Goal: Information Seeking & Learning: Check status

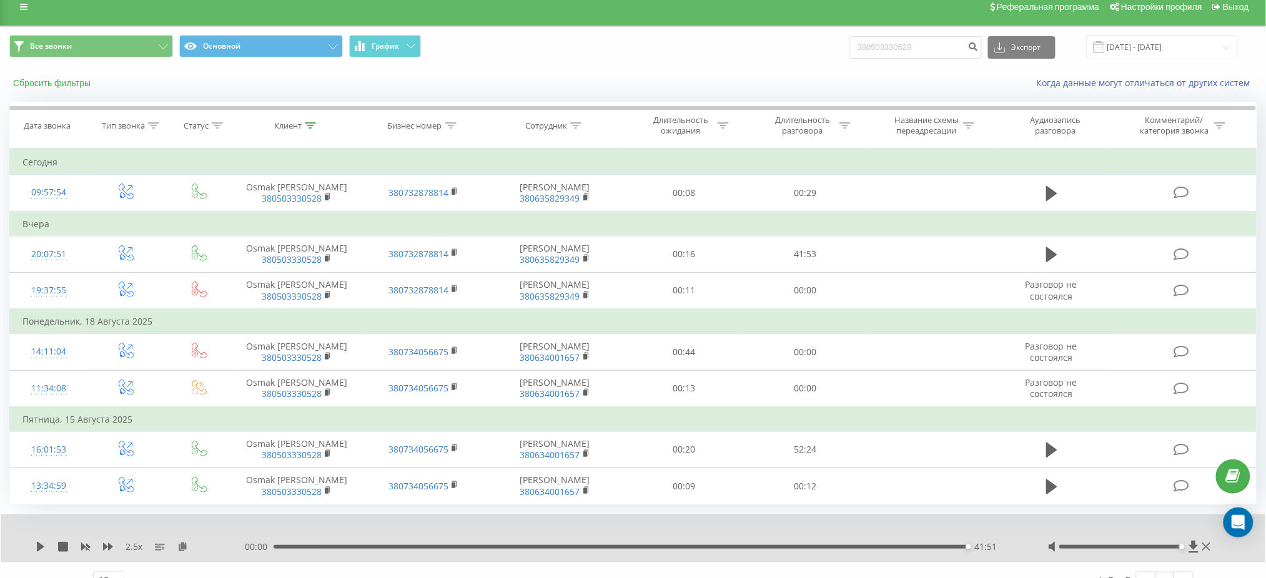
click at [77, 84] on button "Сбросить фильтры" at bounding box center [52, 82] width 87 height 11
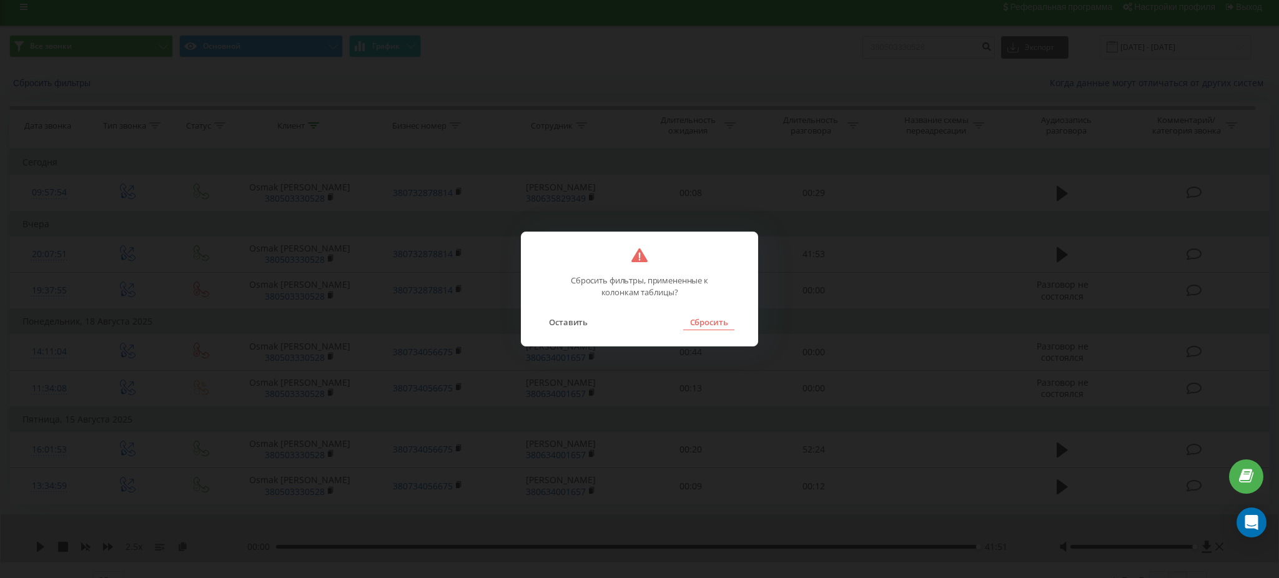
click at [703, 316] on button "Сбросить" at bounding box center [708, 322] width 51 height 16
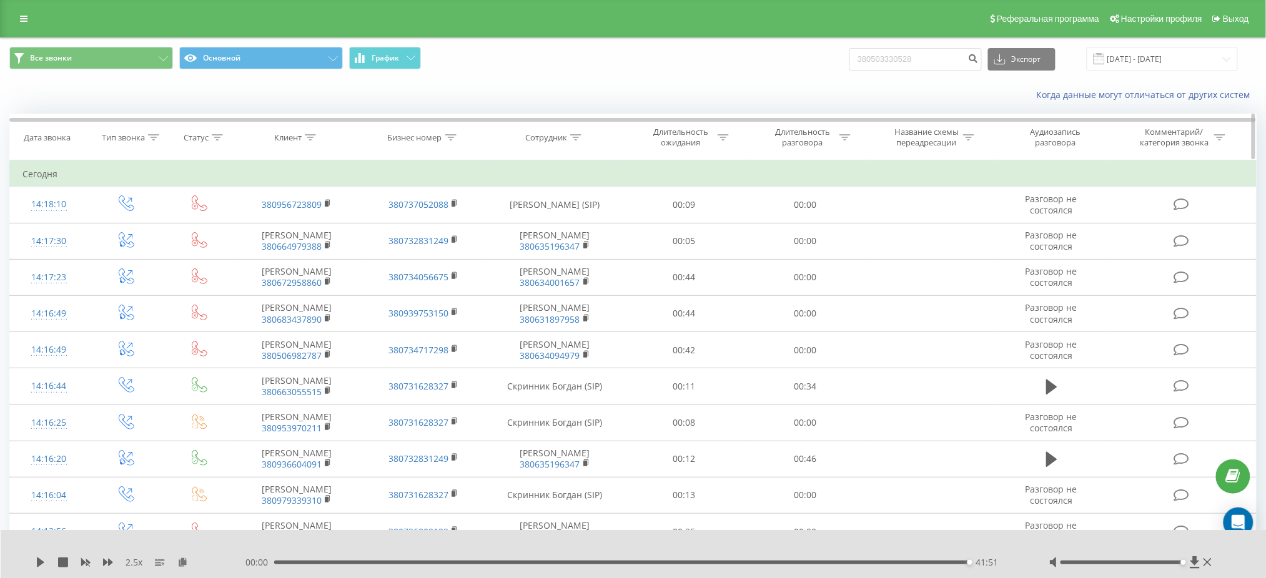
click at [220, 135] on icon at bounding box center [217, 137] width 11 height 6
click at [312, 133] on div at bounding box center [310, 137] width 11 height 11
click at [308, 220] on input "text" at bounding box center [297, 227] width 110 height 22
type input "Коц"
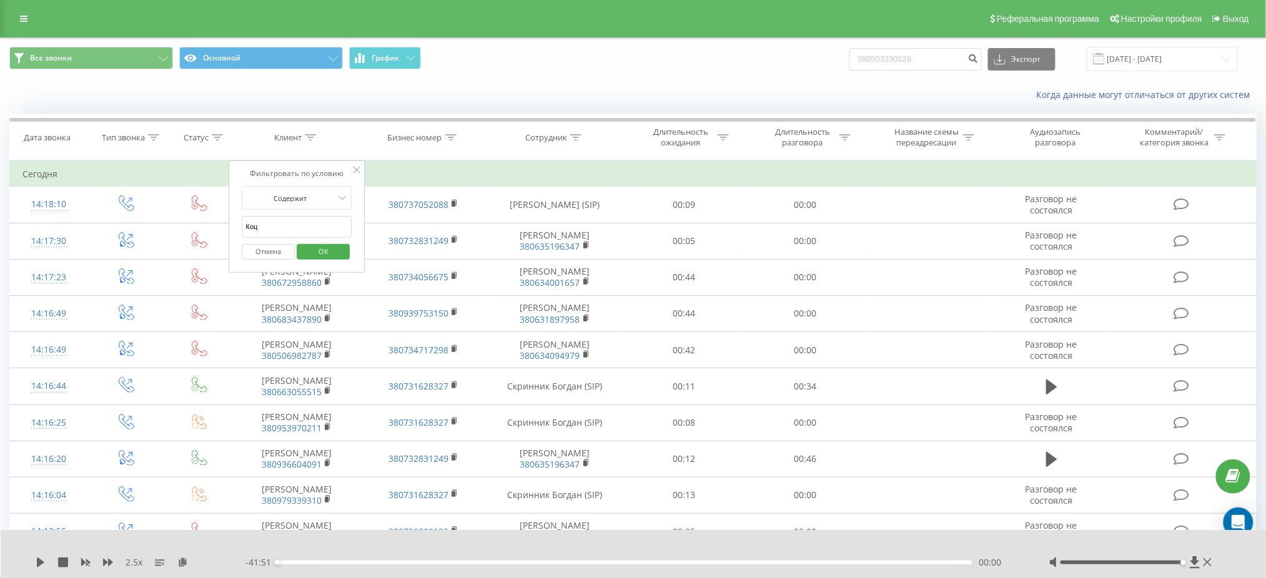
click at [330, 259] on span "OK" at bounding box center [323, 251] width 35 height 19
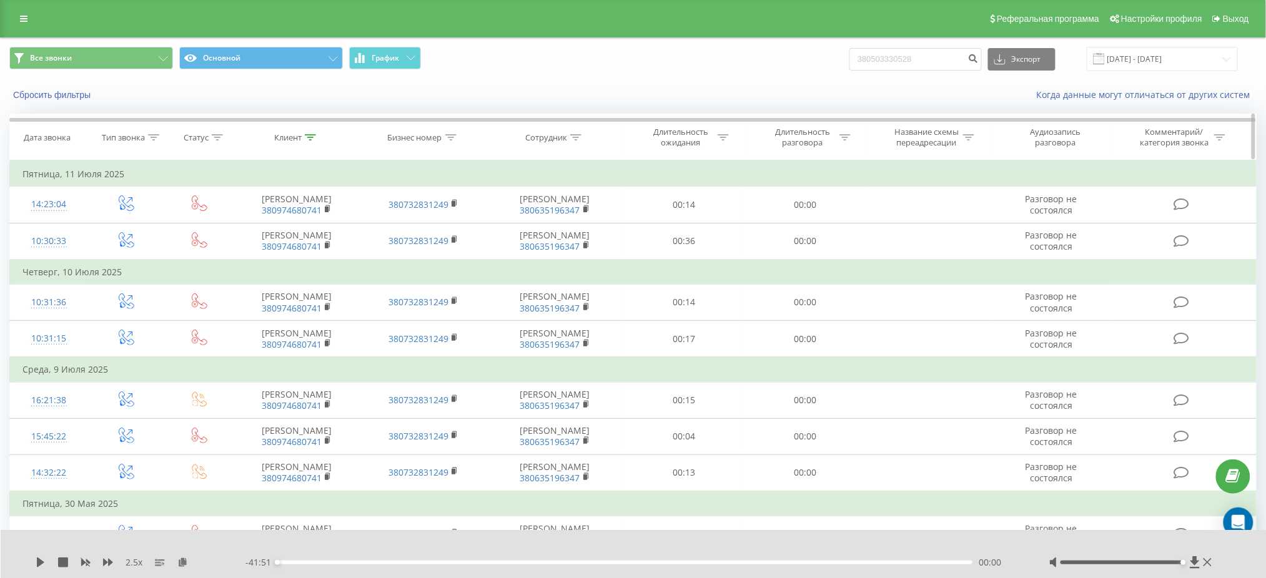
click at [578, 131] on th "Сотрудник" at bounding box center [555, 137] width 136 height 46
drag, startPoint x: 578, startPoint y: 135, endPoint x: 575, endPoint y: 141, distance: 6.7
click at [578, 136] on icon at bounding box center [575, 137] width 11 height 6
click at [564, 225] on input "text" at bounding box center [555, 227] width 110 height 22
paste input "[PERSON_NAME]"
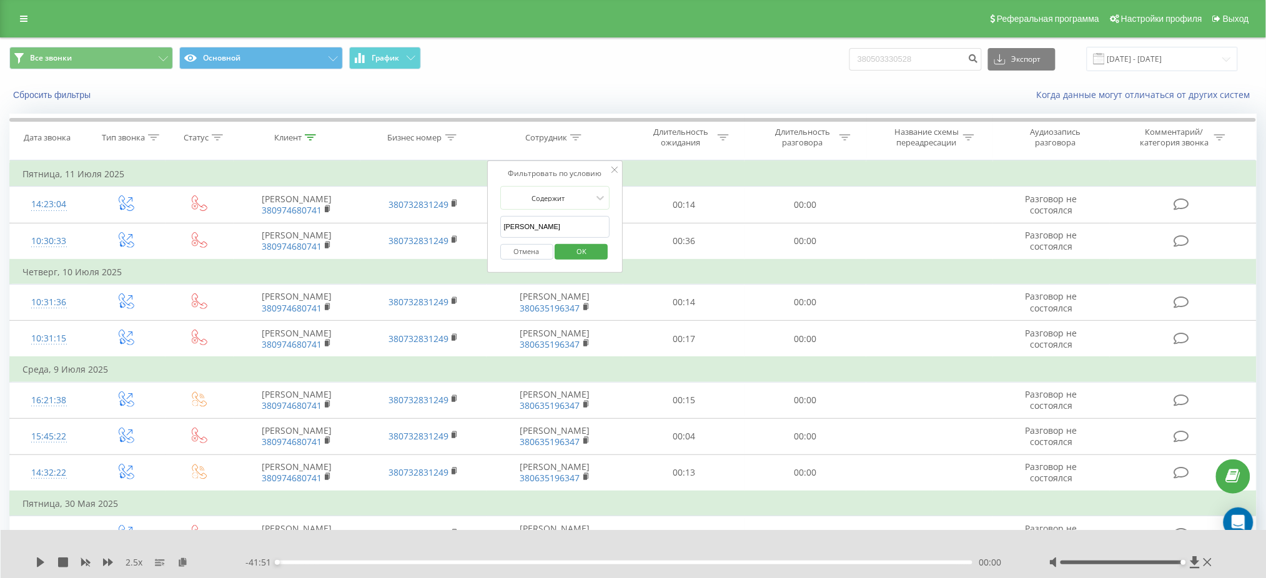
type input "[PERSON_NAME]"
click at [568, 249] on span "OK" at bounding box center [581, 251] width 35 height 19
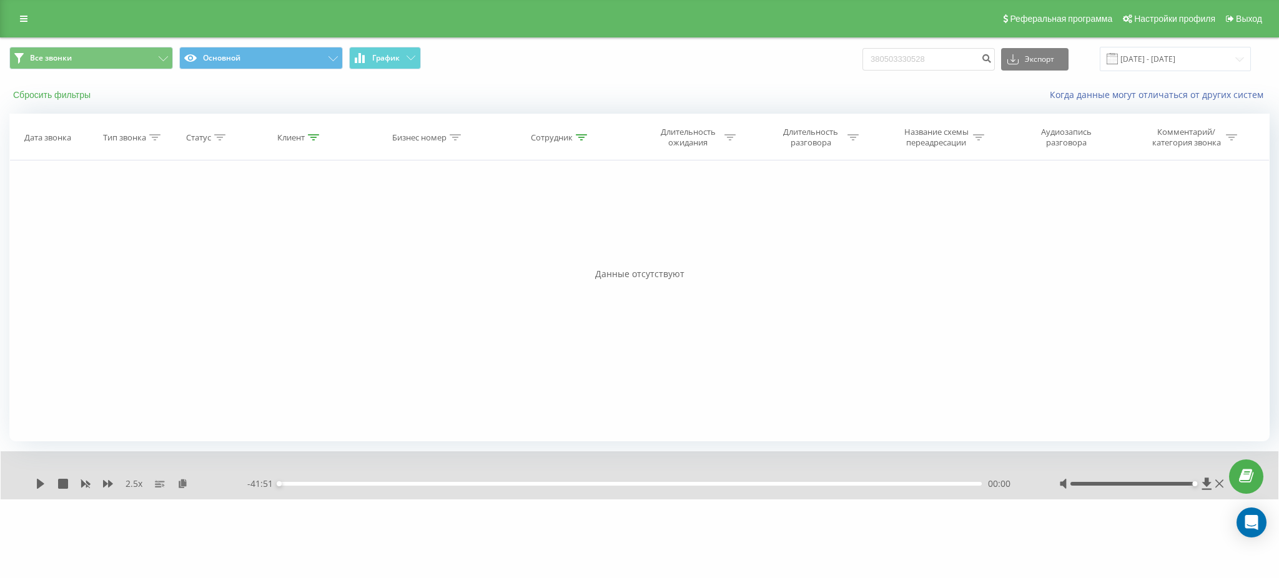
click at [53, 92] on button "Сбросить фильтры" at bounding box center [52, 94] width 87 height 11
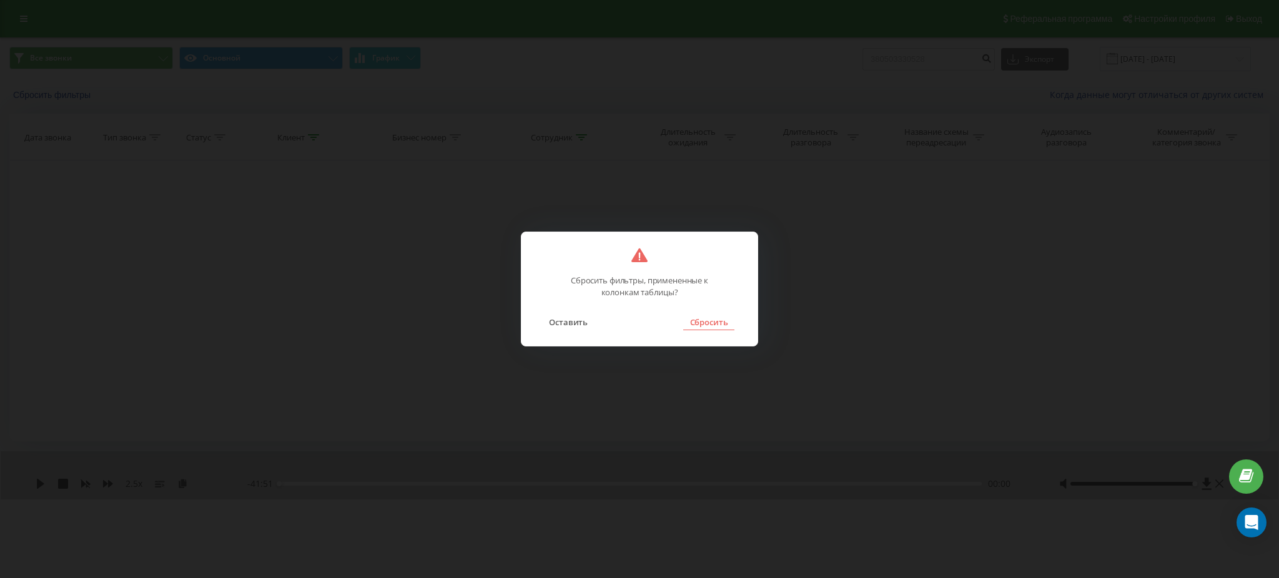
click at [714, 328] on button "Сбросить" at bounding box center [708, 322] width 51 height 16
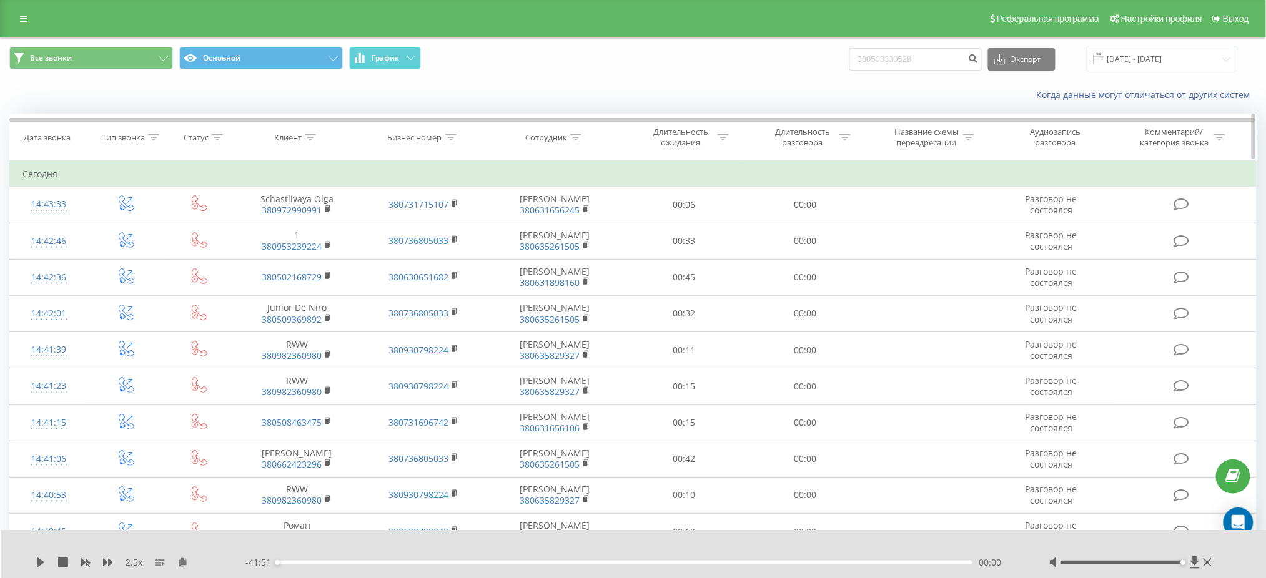
click at [580, 136] on icon at bounding box center [575, 137] width 11 height 6
click at [546, 225] on input "text" at bounding box center [555, 227] width 110 height 22
paste input "[PERSON_NAME]"
type input "[PERSON_NAME]"
click at [586, 254] on span "OK" at bounding box center [581, 251] width 35 height 19
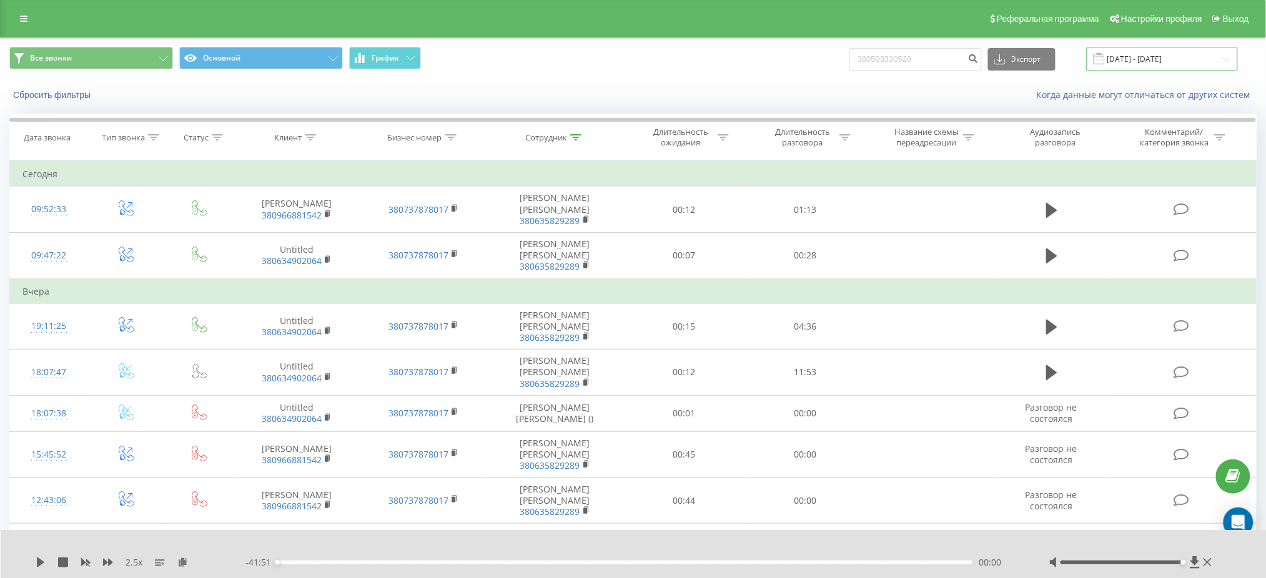
click at [1147, 64] on input "[DATE] - [DATE]" at bounding box center [1162, 59] width 151 height 24
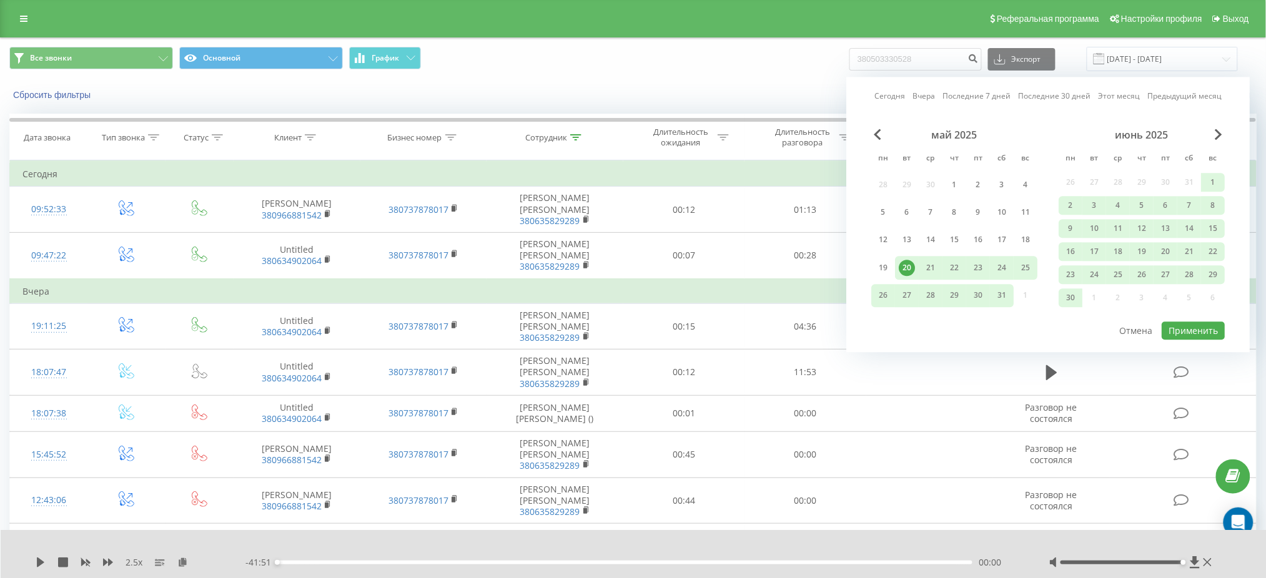
click at [1224, 136] on div "июнь 2025" at bounding box center [1142, 135] width 166 height 12
click at [1217, 130] on span "Next Month" at bounding box center [1218, 134] width 7 height 11
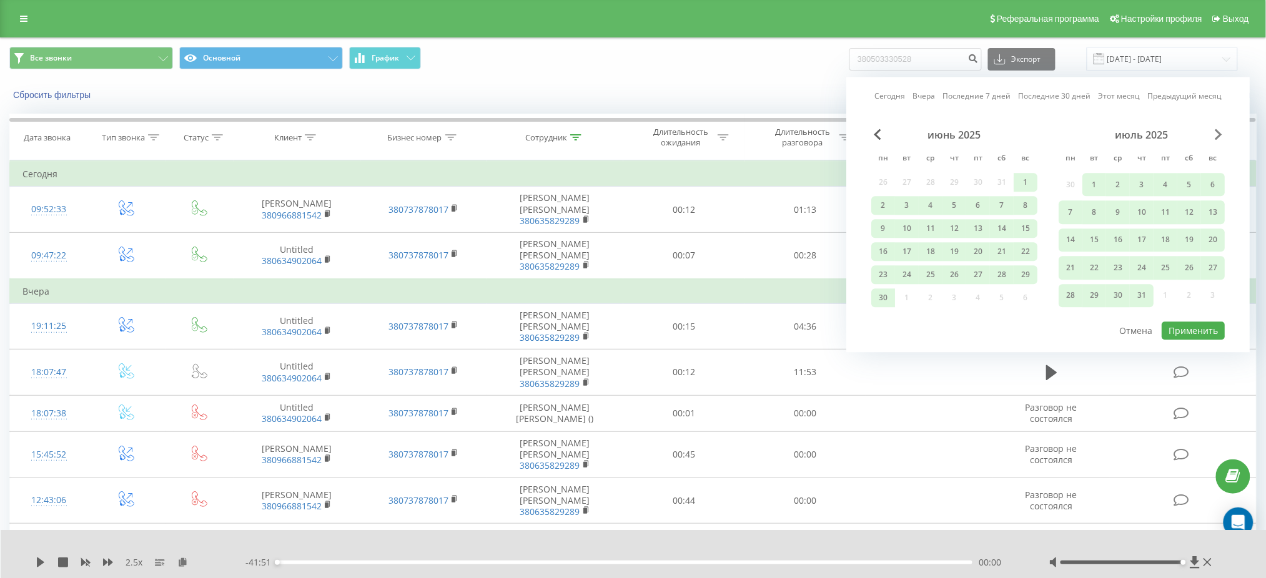
click at [1217, 130] on span "Next Month" at bounding box center [1218, 134] width 7 height 11
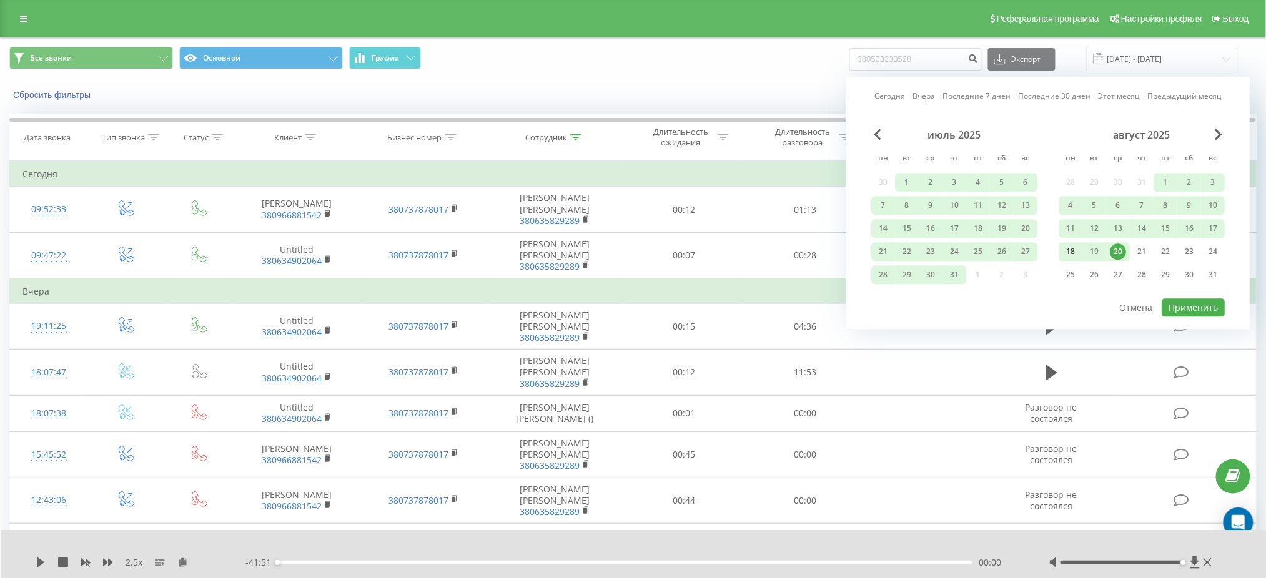
click at [1076, 250] on div "18" at bounding box center [1070, 252] width 16 height 16
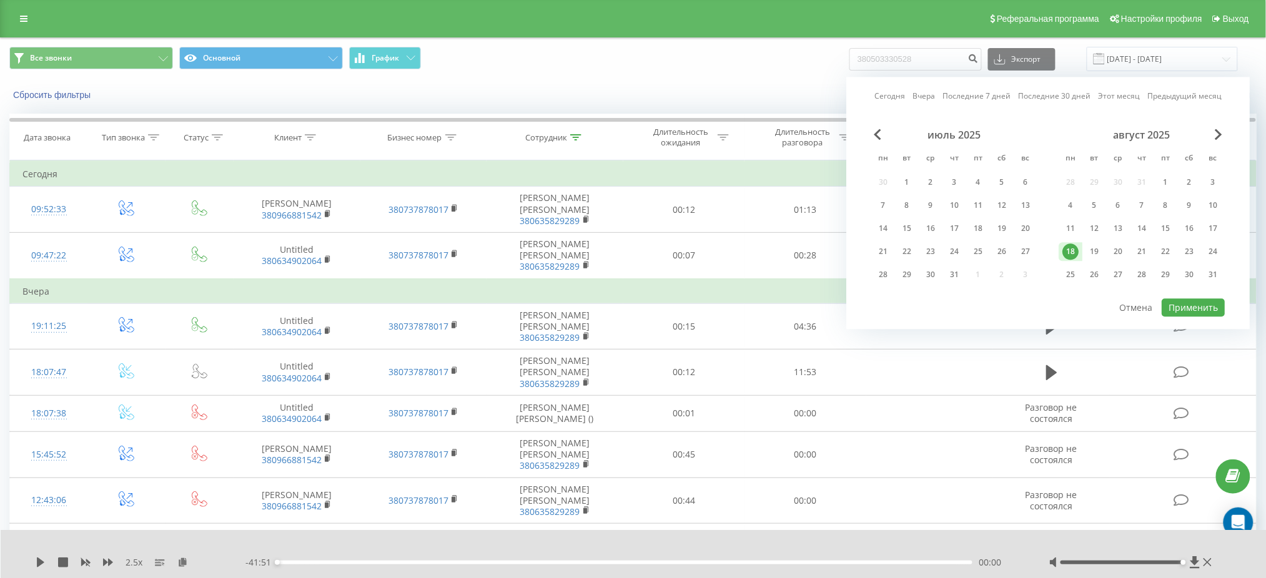
drag, startPoint x: 1076, startPoint y: 250, endPoint x: 1137, endPoint y: 290, distance: 72.6
click at [1076, 250] on div "18" at bounding box center [1070, 252] width 16 height 16
click at [1207, 312] on button "Применить" at bounding box center [1193, 308] width 63 height 18
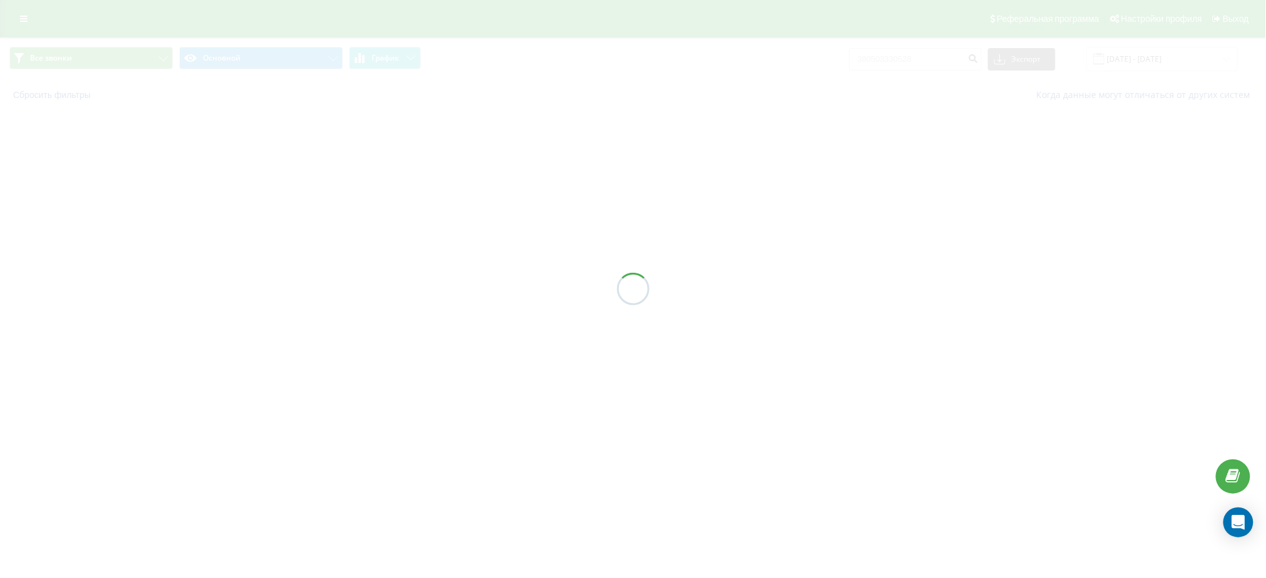
type input "[DATE] - [DATE]"
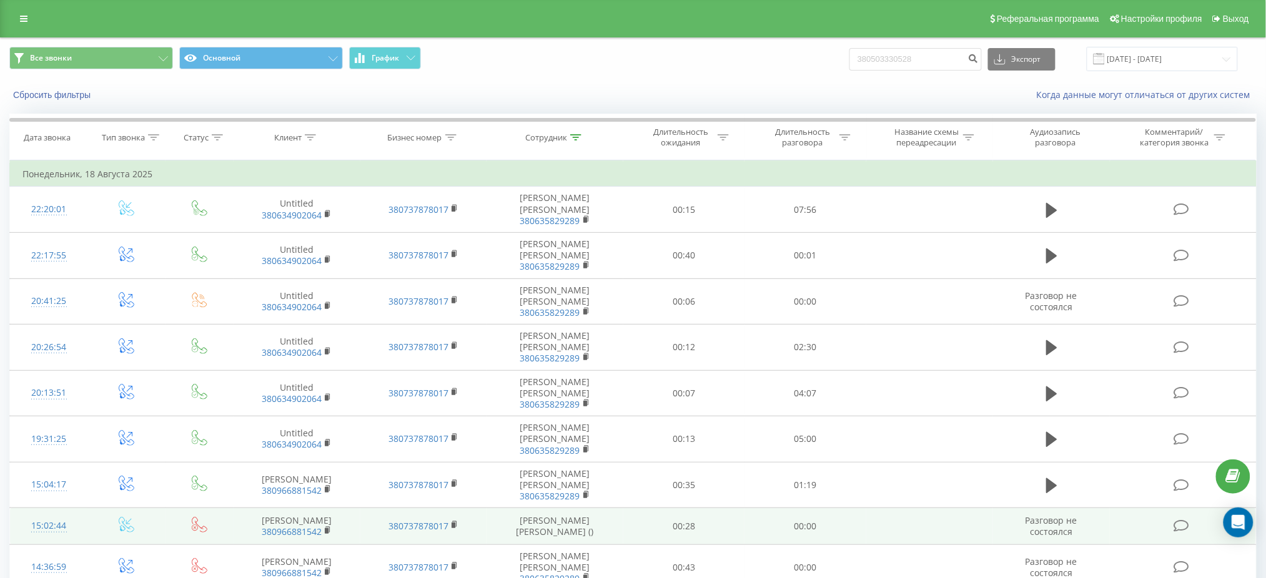
scroll to position [164, 0]
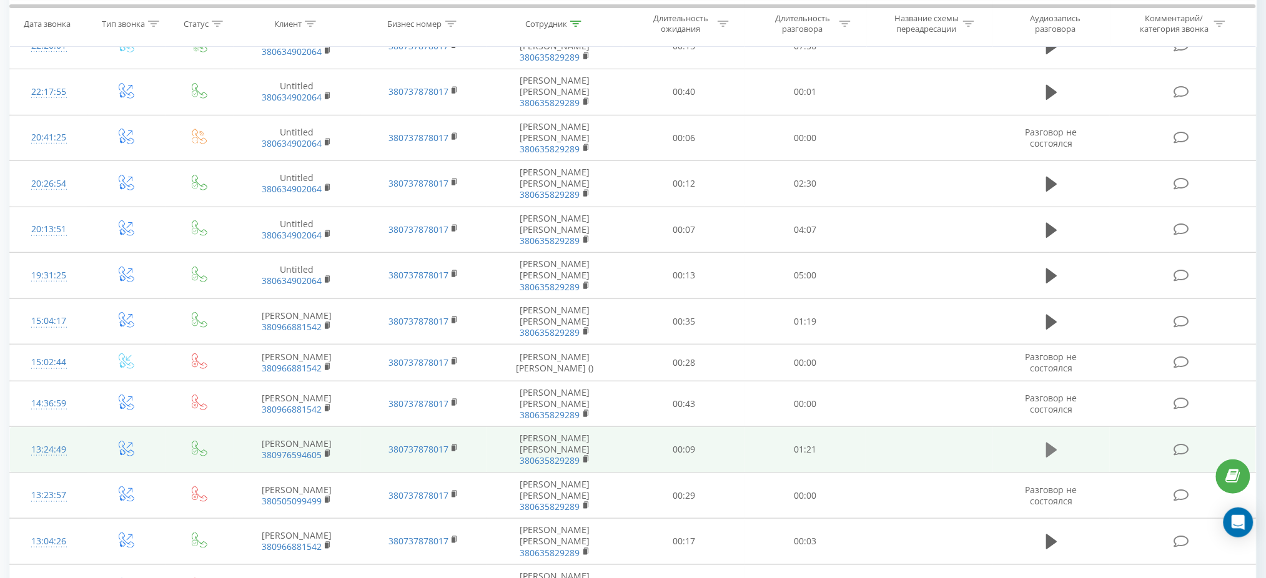
click at [1057, 442] on icon at bounding box center [1051, 450] width 11 height 17
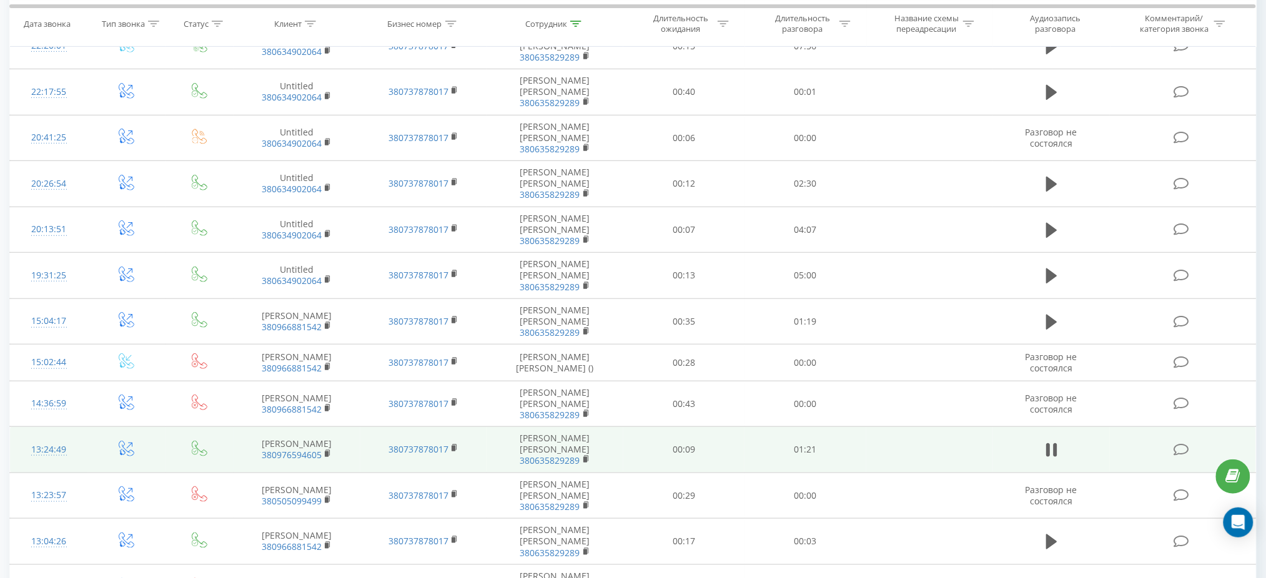
drag, startPoint x: 1126, startPoint y: 574, endPoint x: 1215, endPoint y: 569, distance: 88.8
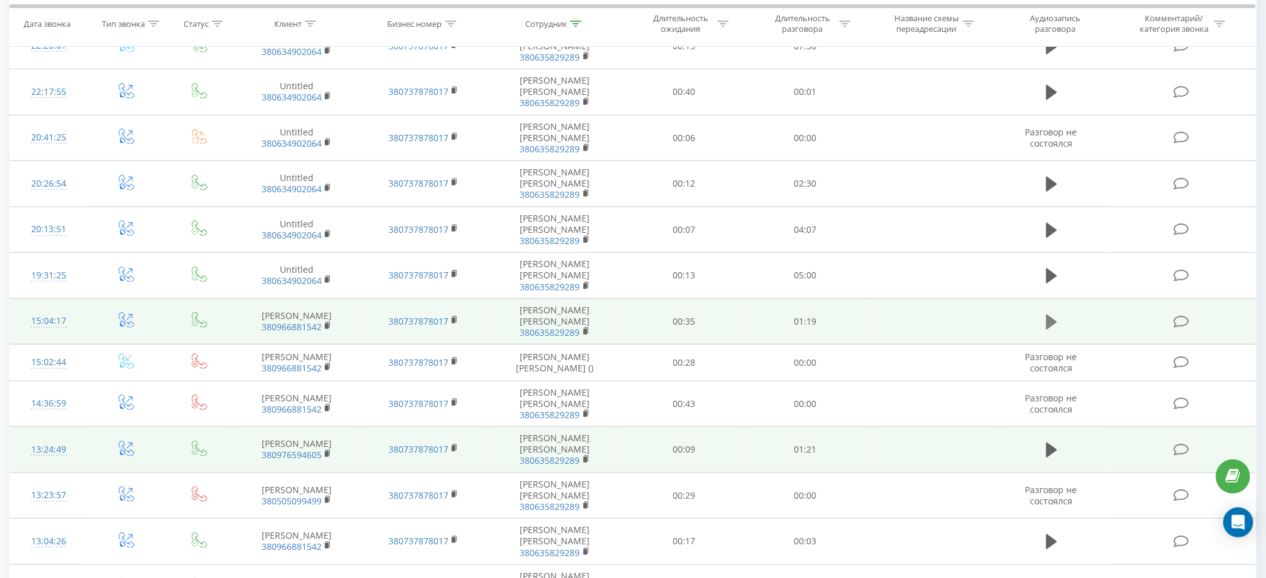
click at [1048, 313] on icon at bounding box center [1051, 321] width 11 height 17
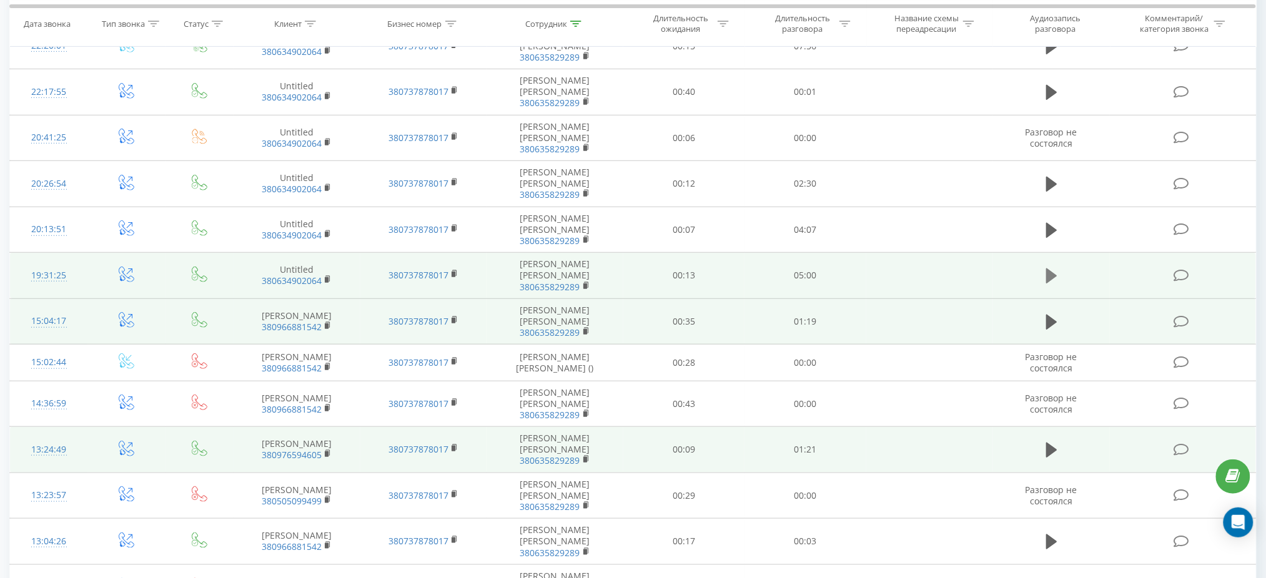
click at [1055, 267] on icon at bounding box center [1051, 275] width 11 height 17
drag, startPoint x: 37, startPoint y: 573, endPoint x: 51, endPoint y: 560, distance: 19.4
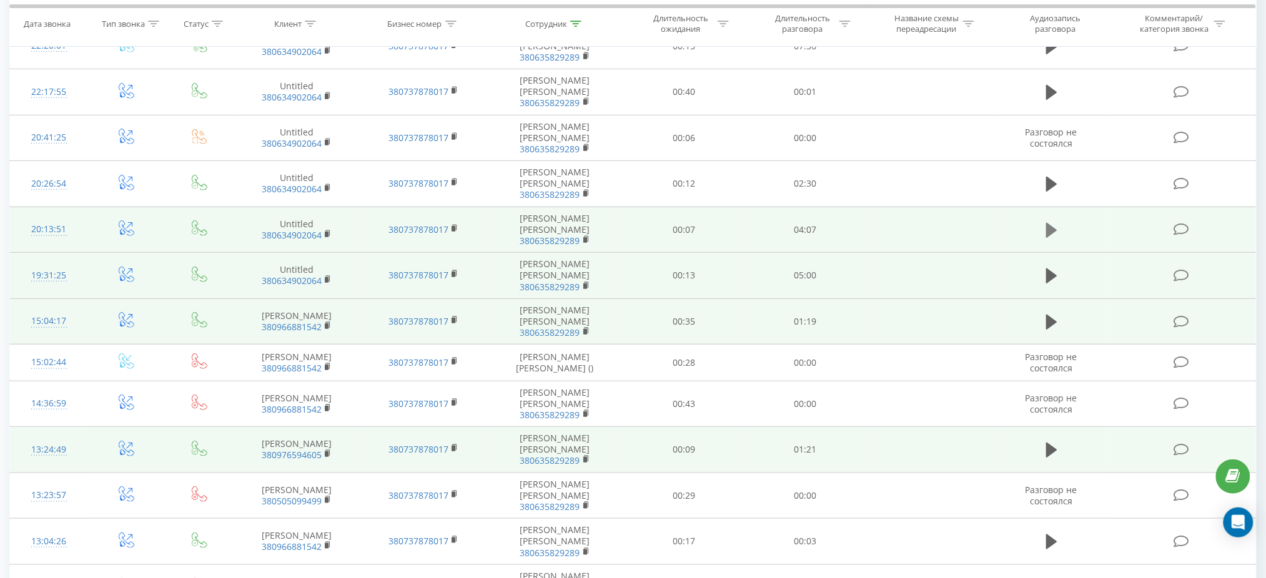
click at [1052, 223] on icon at bounding box center [1051, 230] width 11 height 15
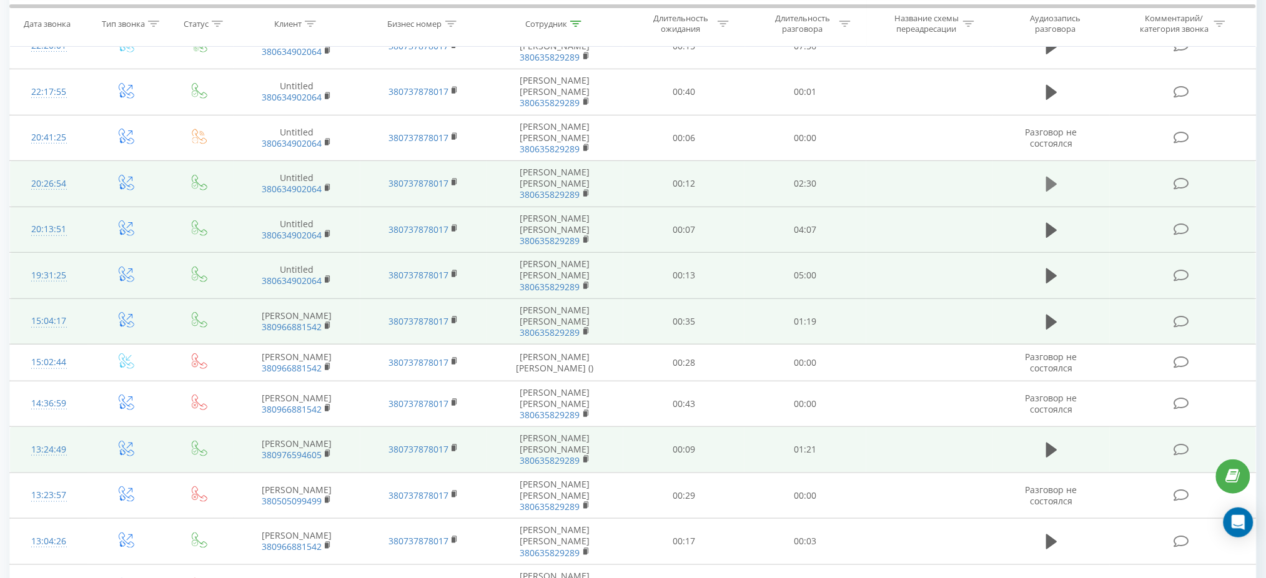
click at [1042, 175] on button at bounding box center [1051, 184] width 19 height 19
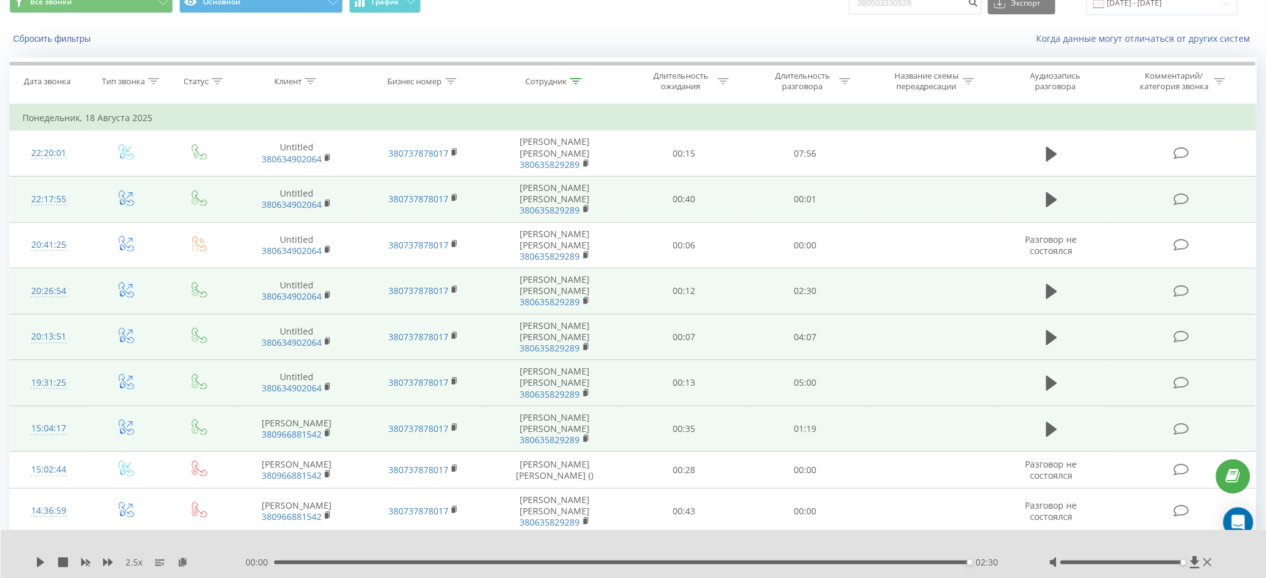
scroll to position [0, 0]
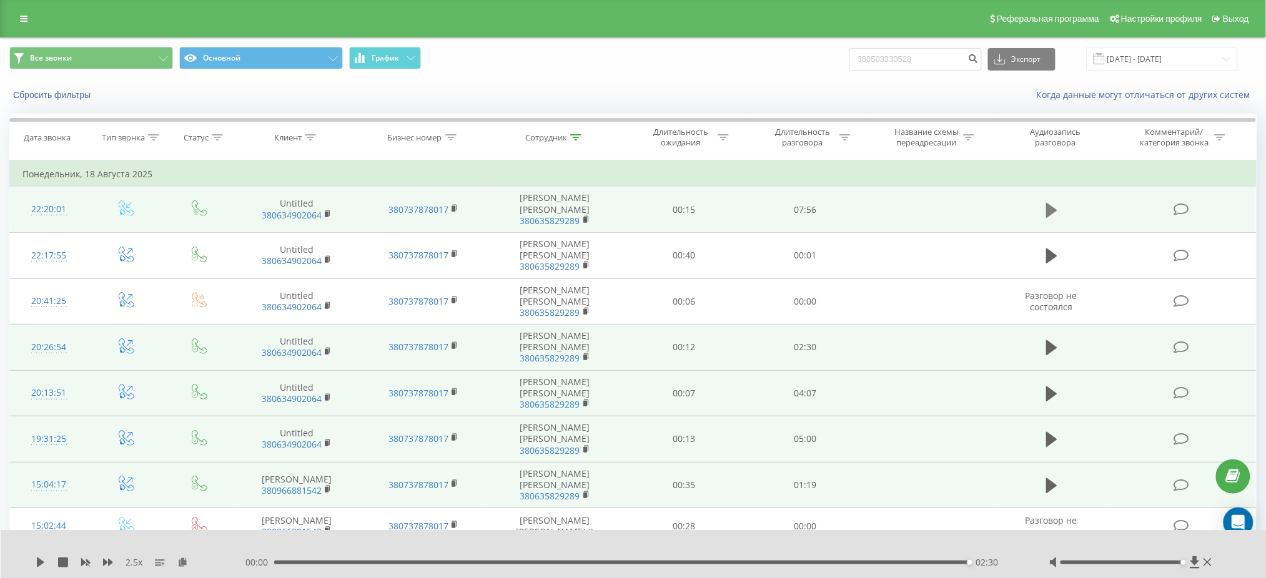
click at [1044, 204] on button at bounding box center [1051, 210] width 19 height 19
drag, startPoint x: 939, startPoint y: 56, endPoint x: 814, endPoint y: 34, distance: 126.8
click at [817, 52] on div "Все звонки Основной График 380503330528 Экспорт .csv .xls .xlsx [DATE] - [DATE]" at bounding box center [632, 59] width 1247 height 24
paste input "63 165 621"
type input "380 63 165 6218"
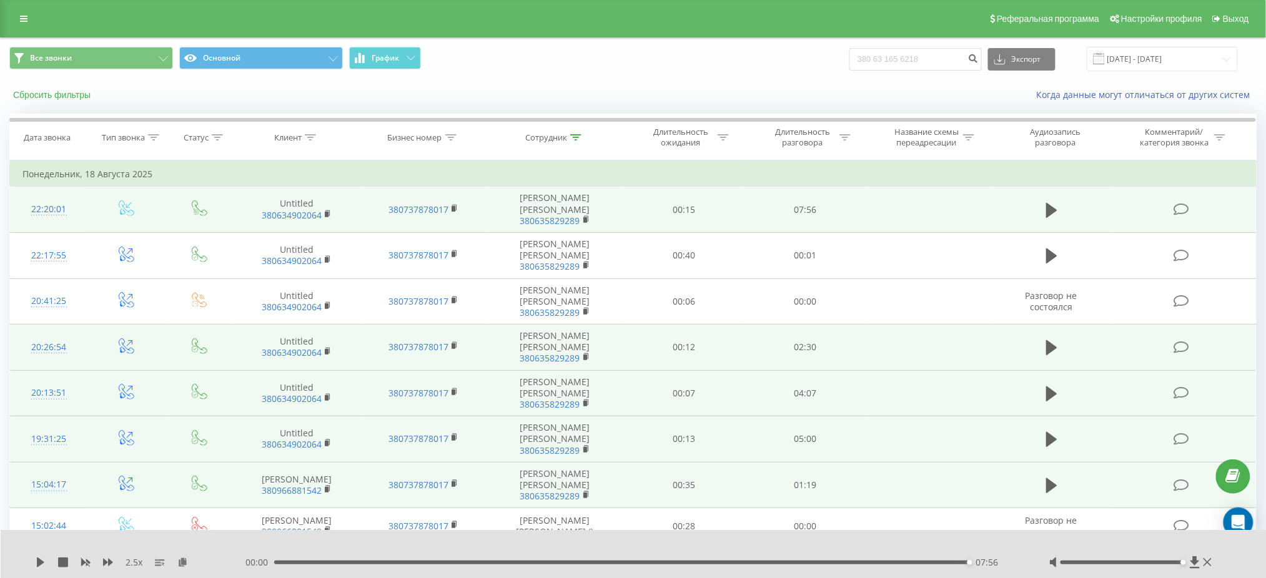
click at [77, 89] on button "Сбросить фильтры" at bounding box center [52, 94] width 87 height 11
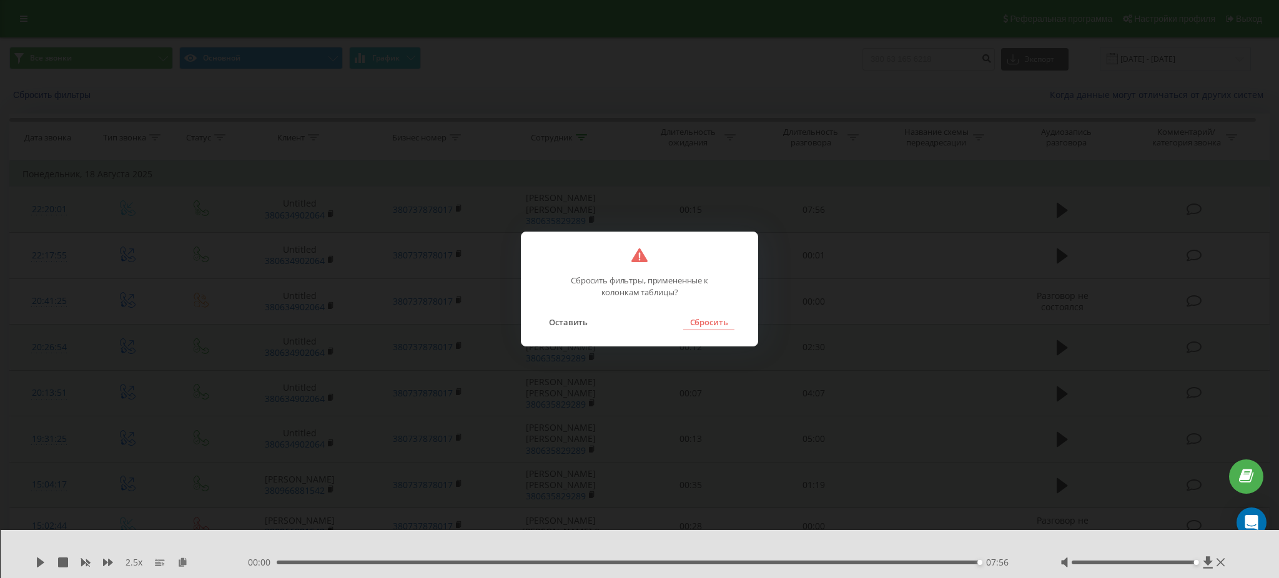
click at [723, 326] on button "Сбросить" at bounding box center [708, 322] width 51 height 16
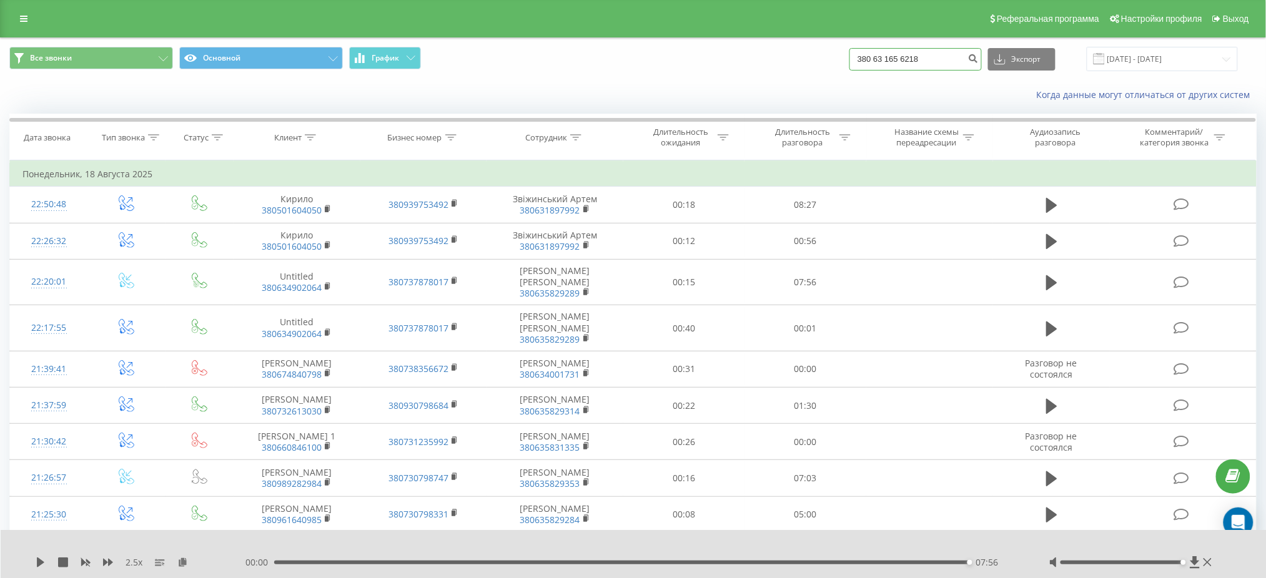
drag, startPoint x: 950, startPoint y: 59, endPoint x: 806, endPoint y: 52, distance: 144.4
click at [810, 53] on div "Все звонки Основной График 380 63 165 6218 Экспорт .csv .xls .xlsx [DATE] - [DA…" at bounding box center [632, 59] width 1247 height 24
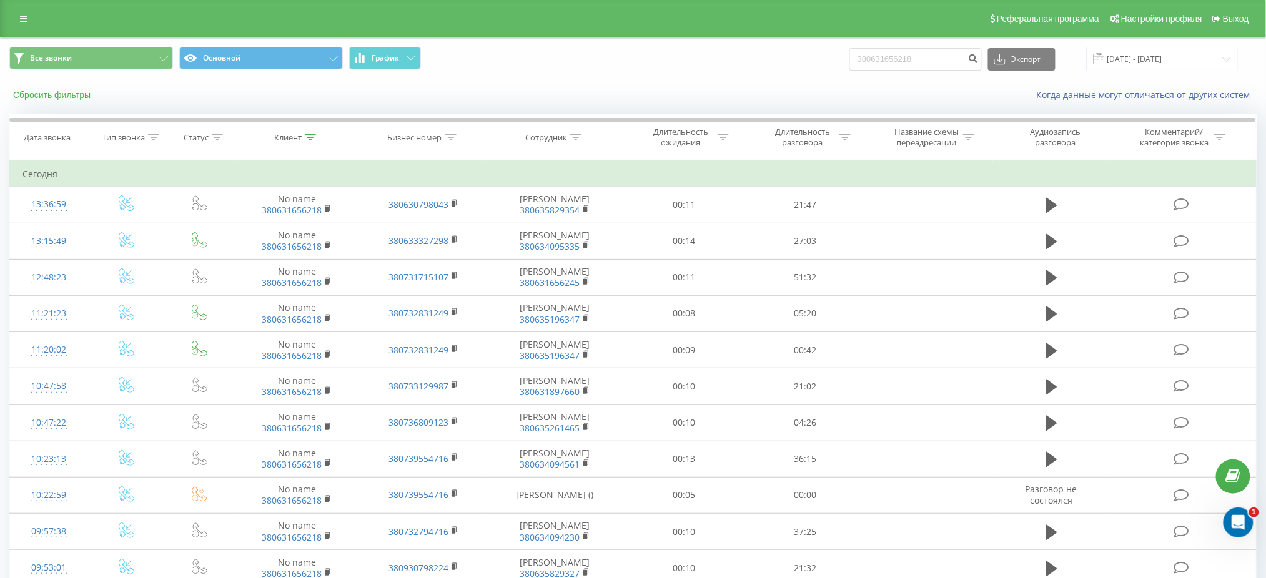
click at [77, 93] on button "Сбросить фильтры" at bounding box center [52, 94] width 87 height 11
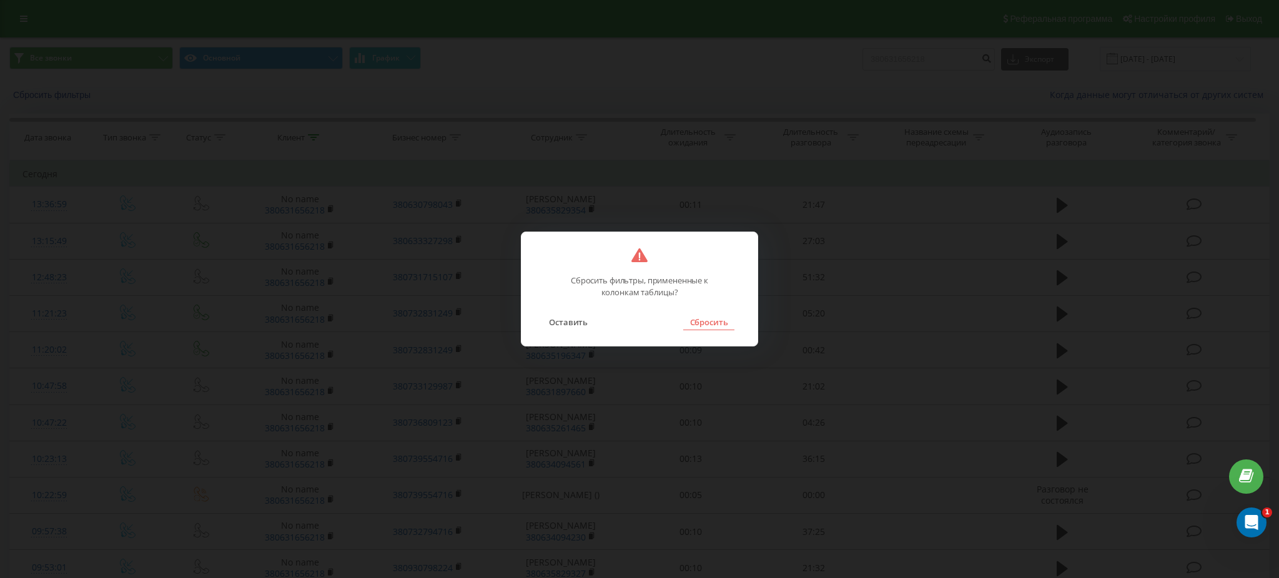
click at [728, 325] on button "Сбросить" at bounding box center [708, 322] width 51 height 16
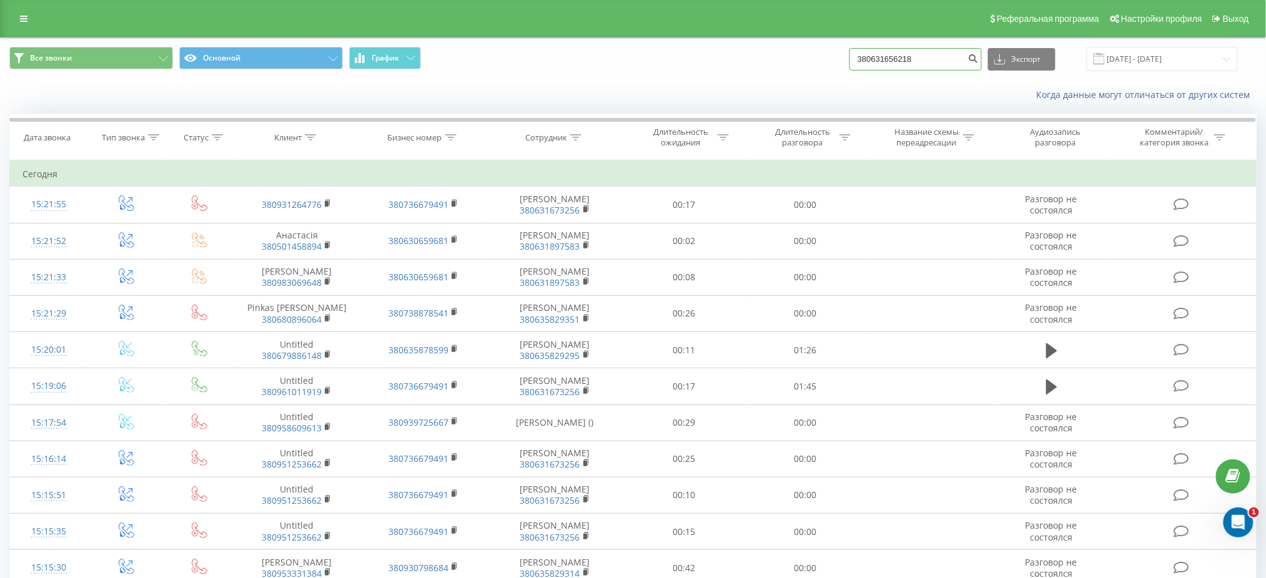
drag, startPoint x: 942, startPoint y: 56, endPoint x: 832, endPoint y: 58, distance: 109.3
click at [833, 58] on div "Все звонки Основной График 380631656218 Экспорт .csv .xls .xlsx 20.05.2025 - 20…" at bounding box center [632, 59] width 1247 height 24
paste input "93 470 1776"
type input "380 93 470 1776"
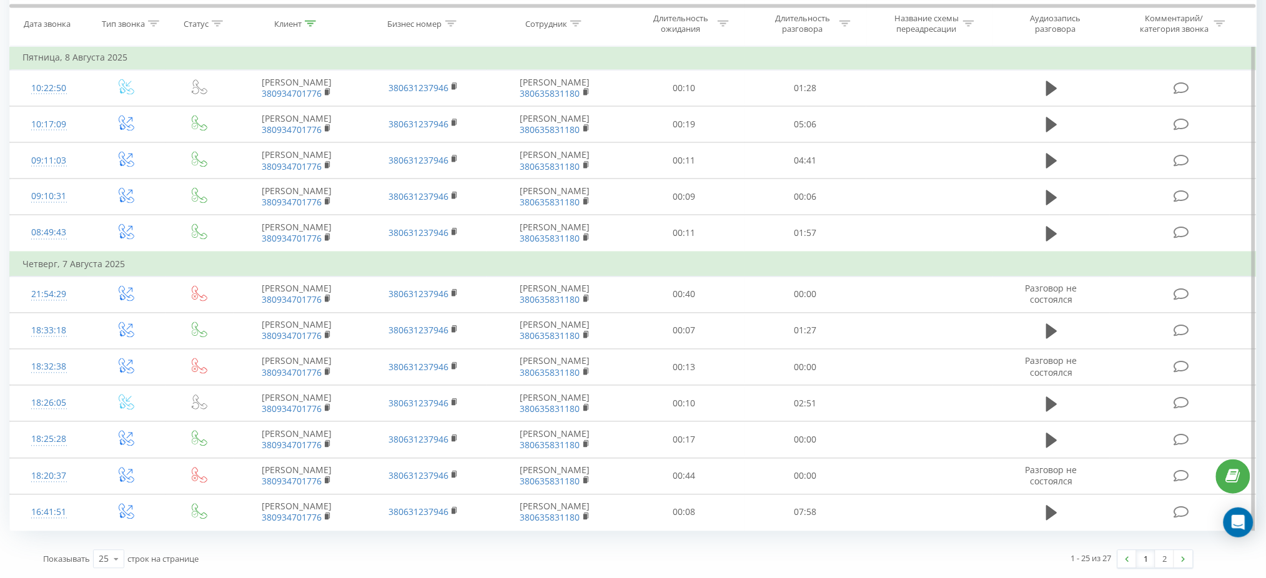
scroll to position [929, 0]
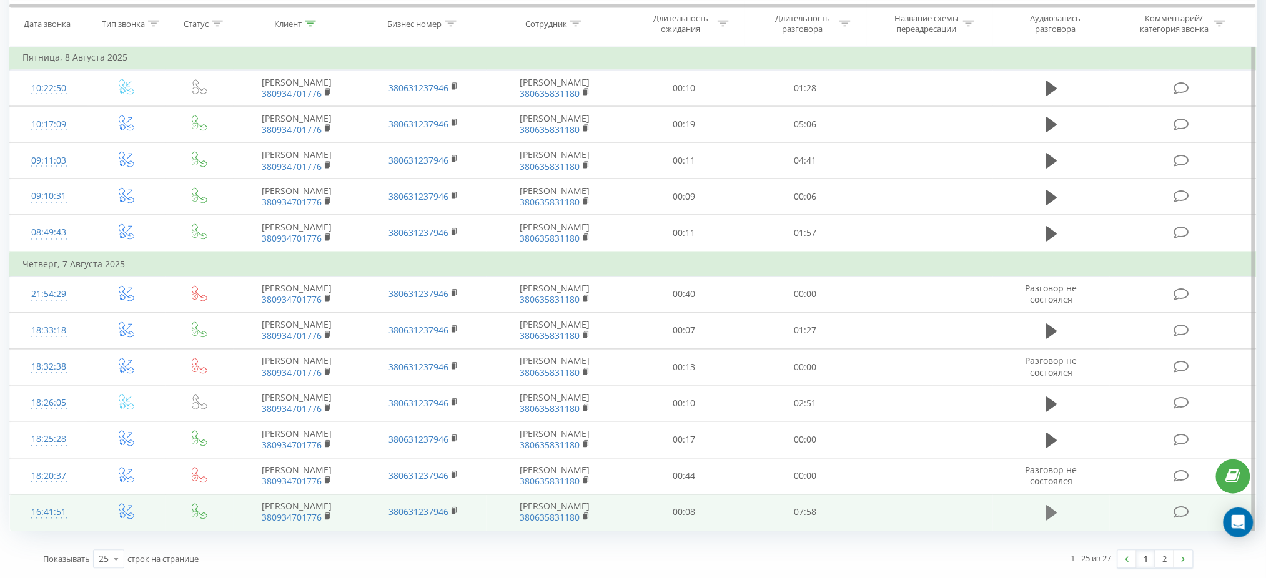
click at [1050, 510] on icon at bounding box center [1051, 513] width 11 height 15
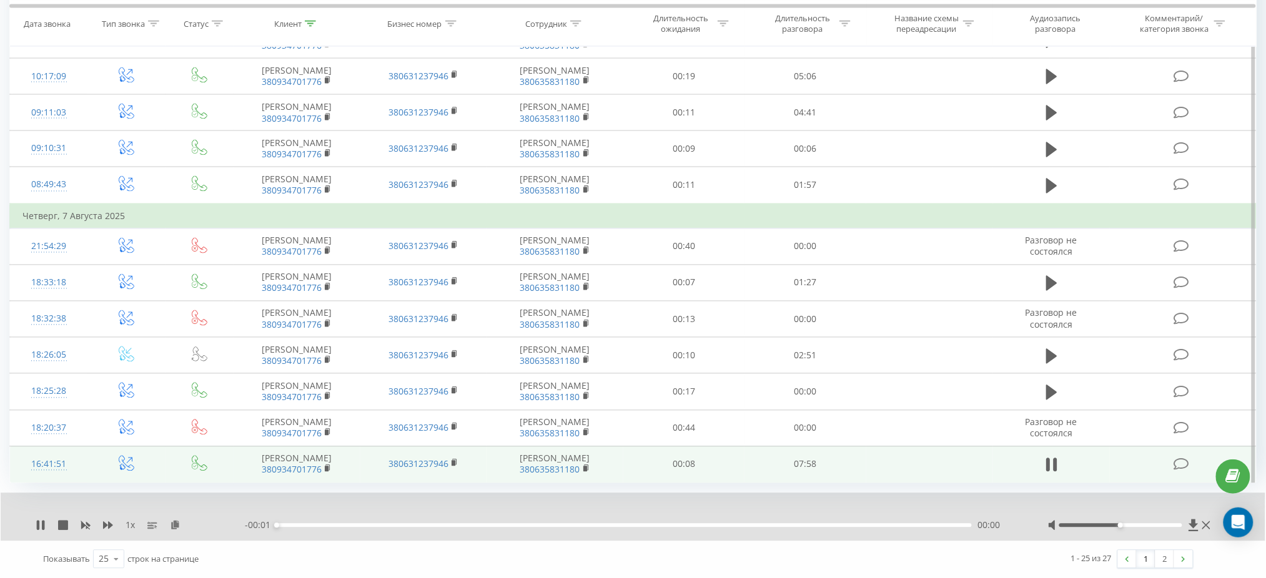
scroll to position [977, 0]
click at [106, 530] on icon at bounding box center [108, 526] width 10 height 10
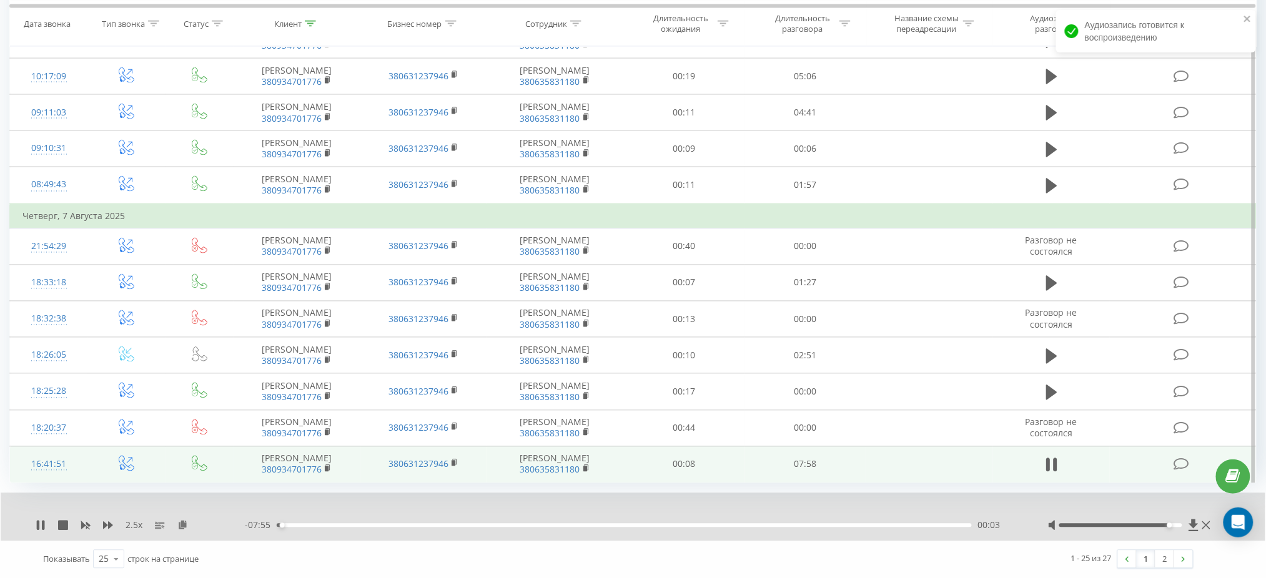
drag, startPoint x: 1122, startPoint y: 523, endPoint x: 1200, endPoint y: 523, distance: 78.1
click at [1200, 523] on div at bounding box center [1130, 526] width 165 height 12
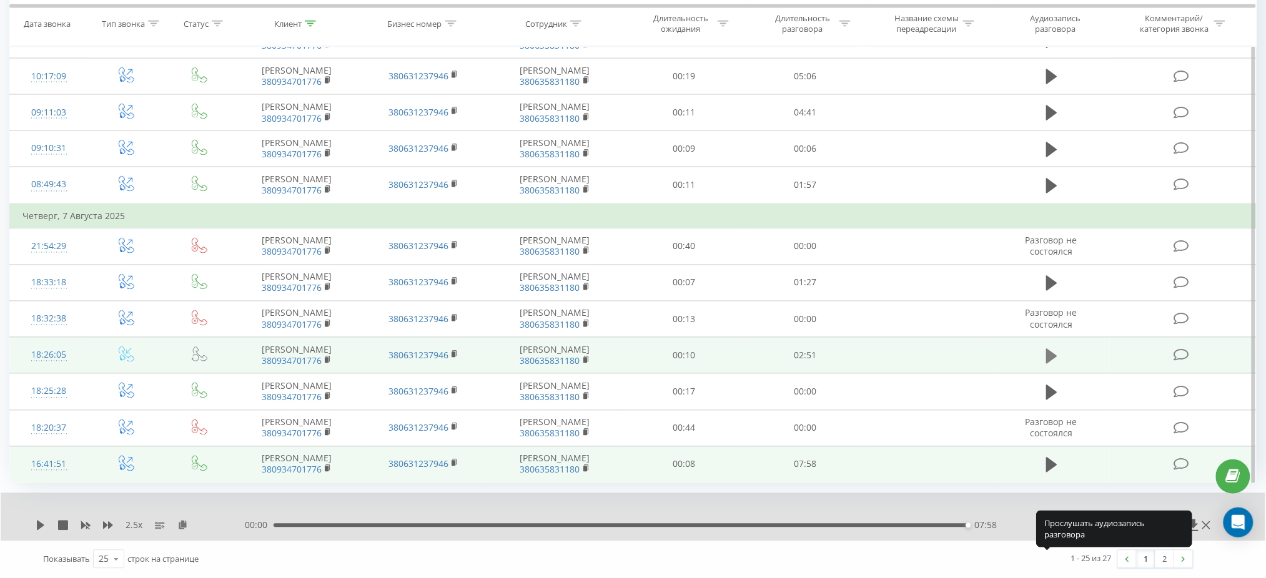
click at [1047, 349] on icon at bounding box center [1051, 356] width 11 height 15
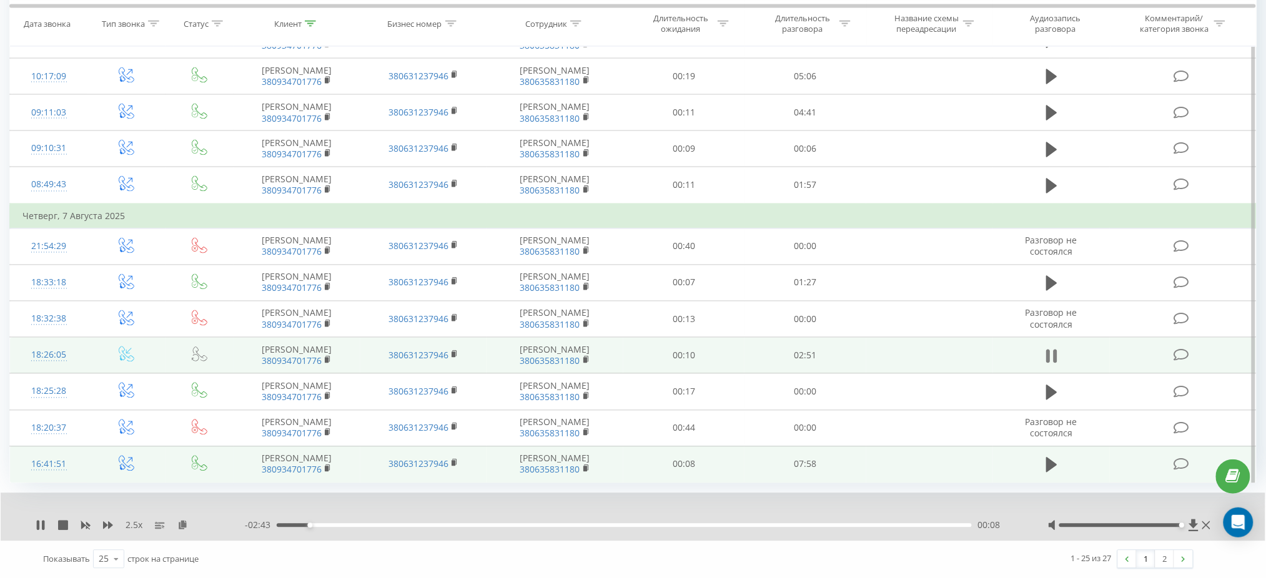
click at [1044, 347] on button at bounding box center [1051, 356] width 19 height 19
click at [1054, 349] on icon at bounding box center [1051, 356] width 11 height 15
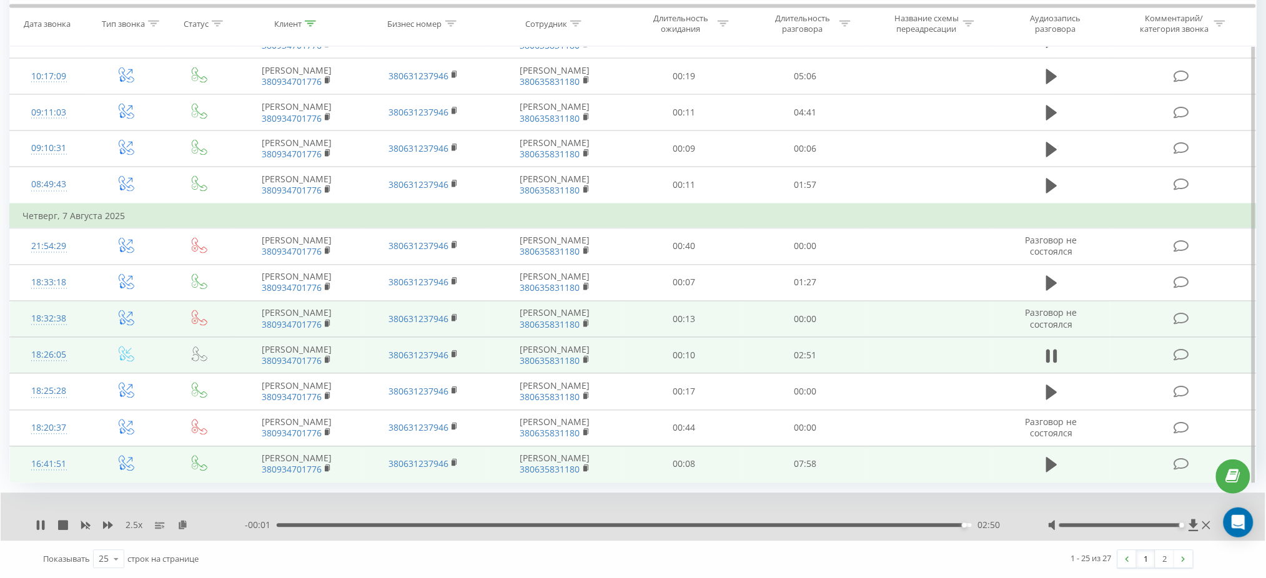
scroll to position [894, 0]
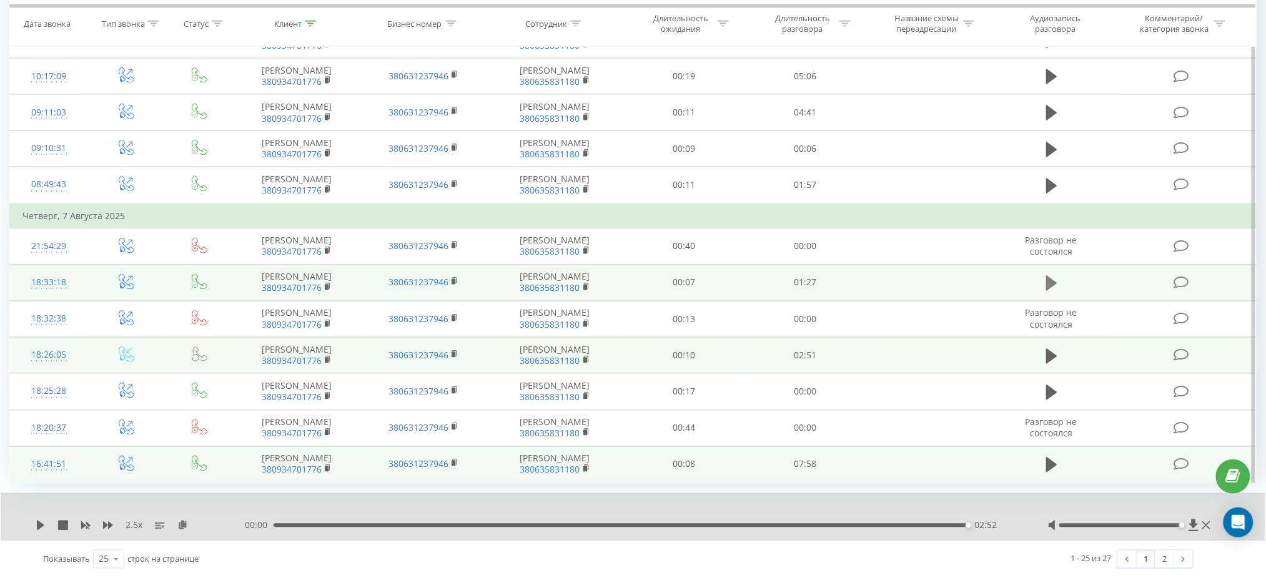
click at [1050, 291] on icon at bounding box center [1051, 283] width 11 height 15
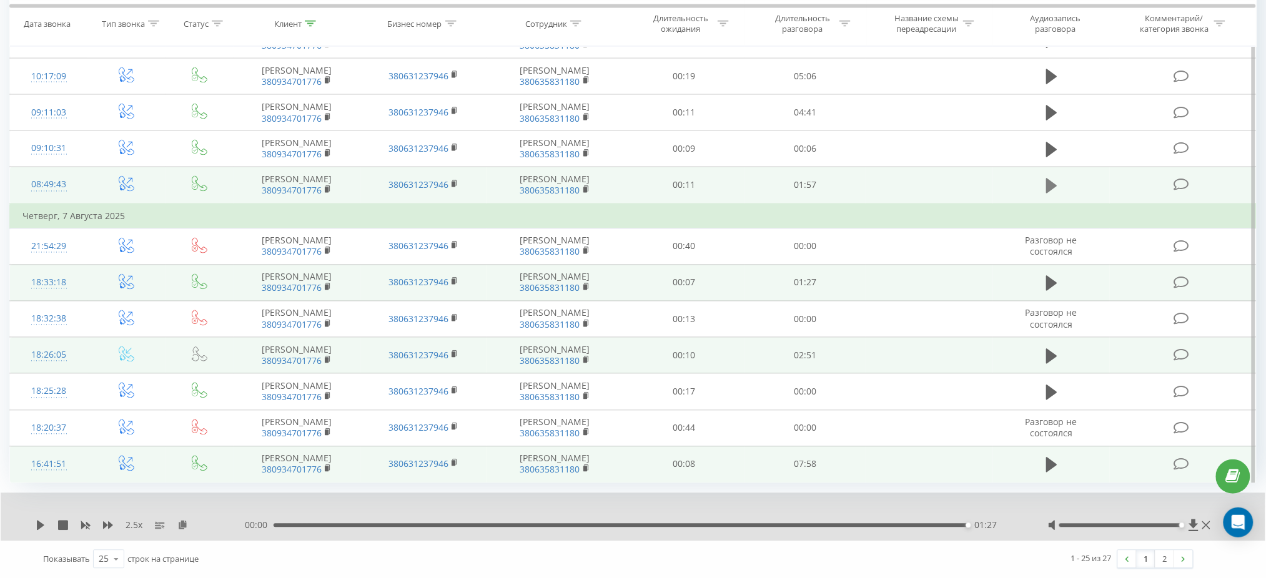
click at [1057, 191] on icon at bounding box center [1051, 185] width 11 height 17
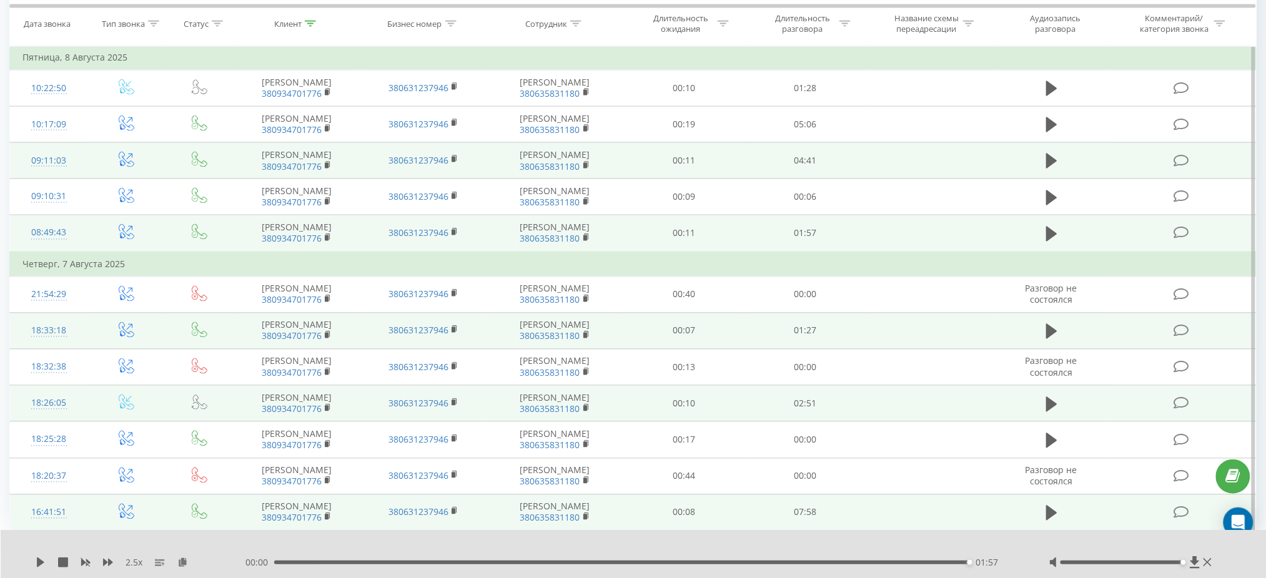
scroll to position [728, 0]
click at [1046, 169] on icon at bounding box center [1051, 161] width 11 height 15
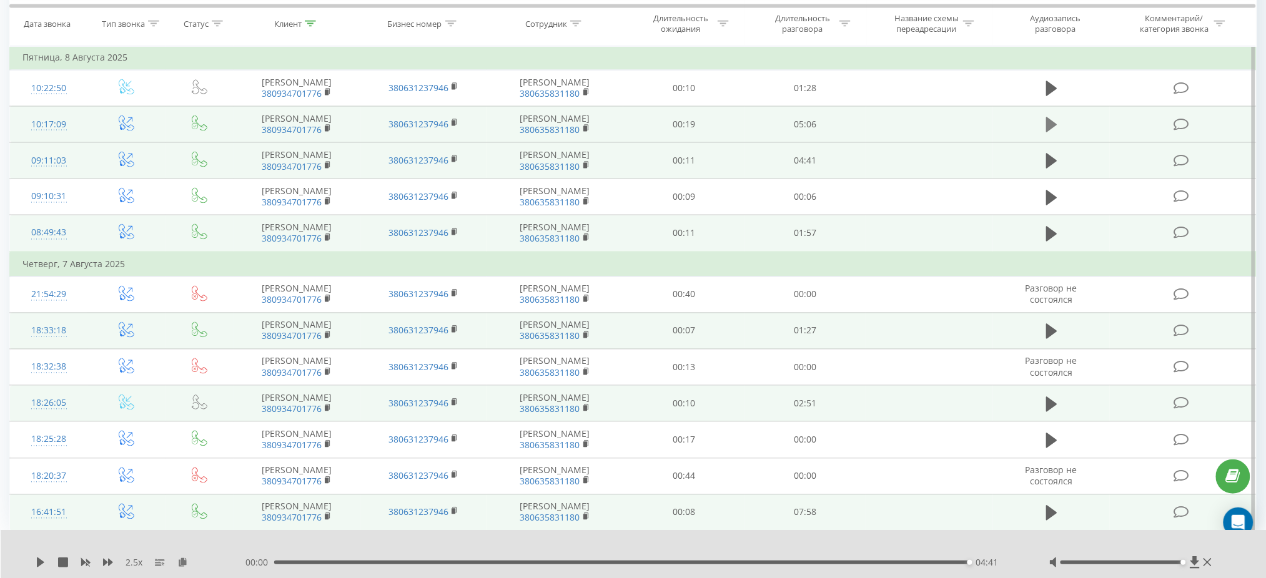
click at [1046, 132] on icon at bounding box center [1051, 124] width 11 height 15
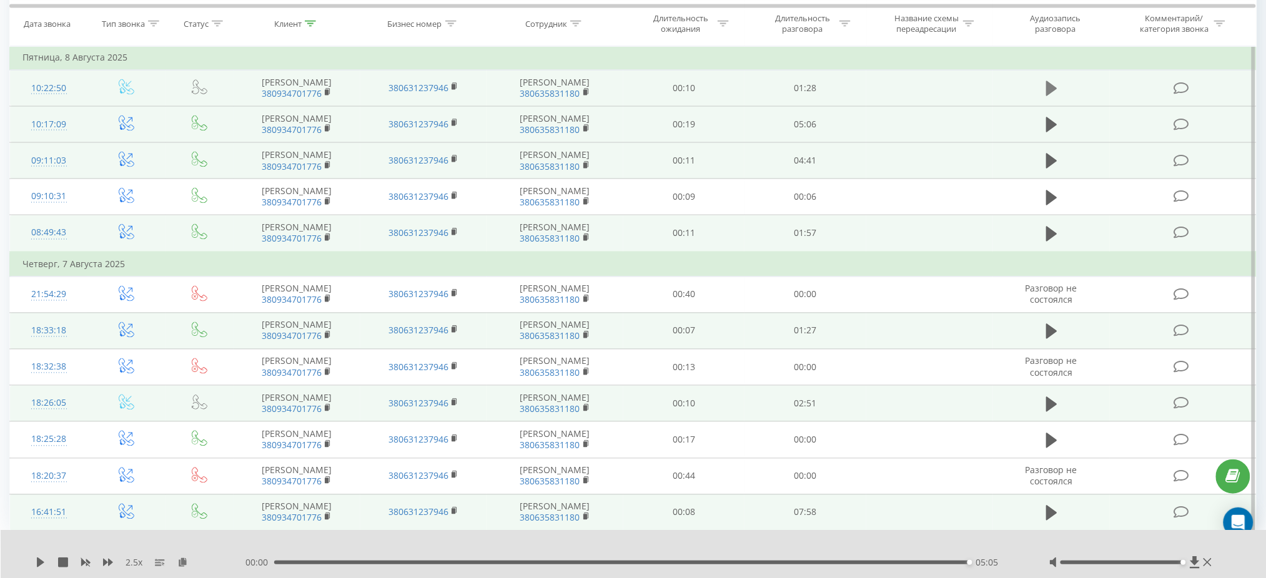
click at [1054, 97] on icon at bounding box center [1051, 88] width 11 height 17
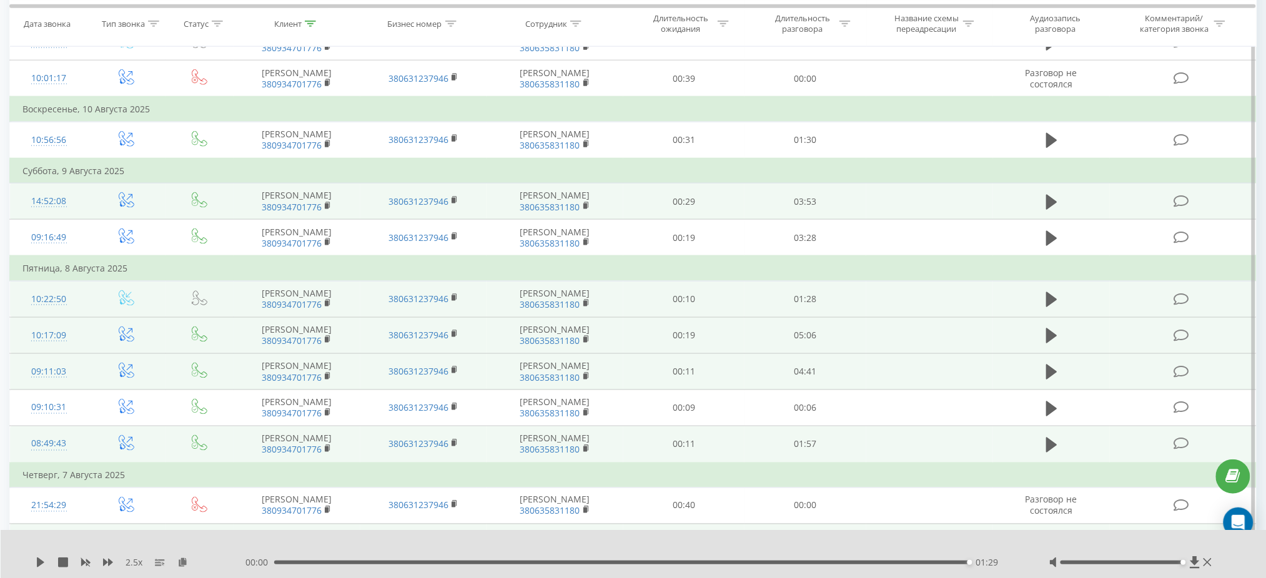
scroll to position [478, 0]
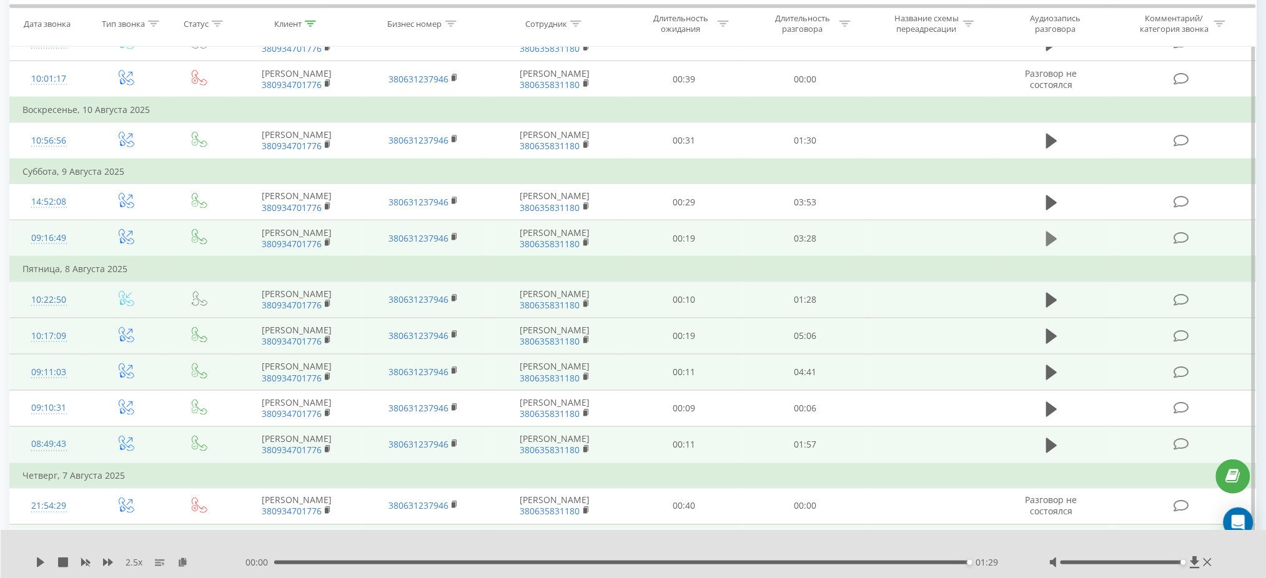
click at [1047, 247] on icon at bounding box center [1051, 239] width 11 height 15
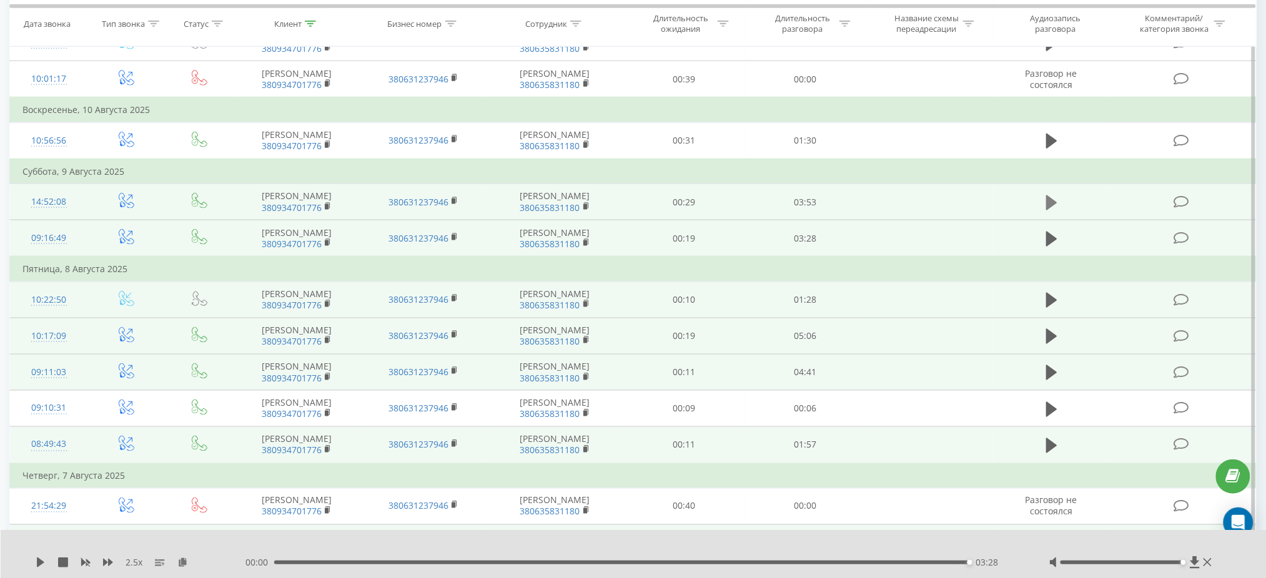
click at [1047, 210] on icon at bounding box center [1051, 202] width 11 height 15
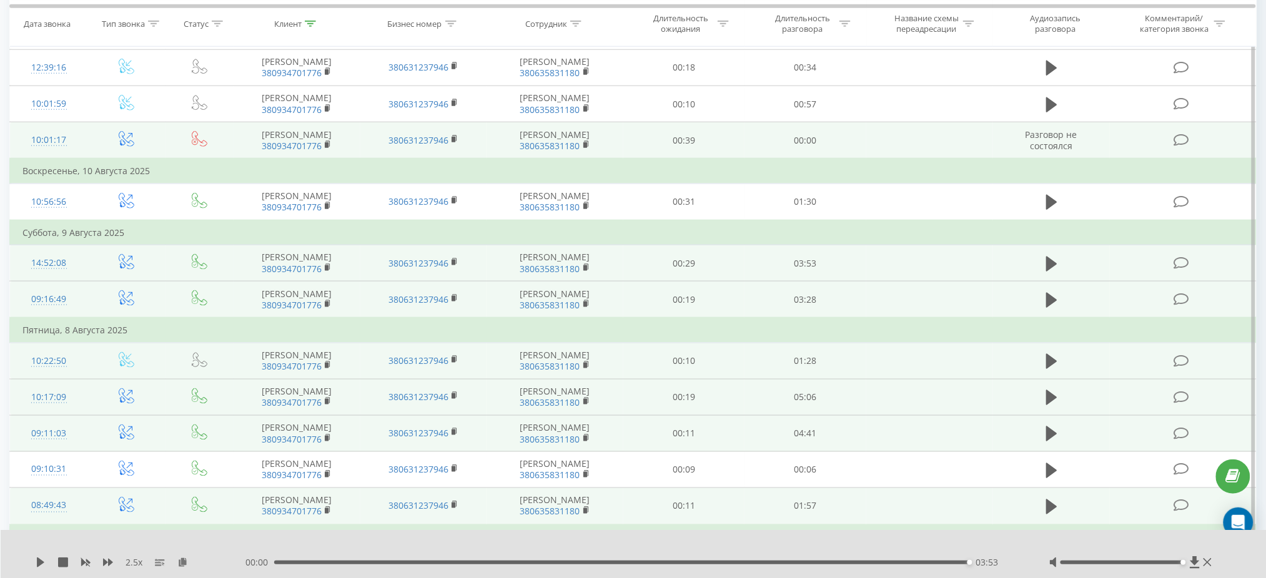
scroll to position [395, 0]
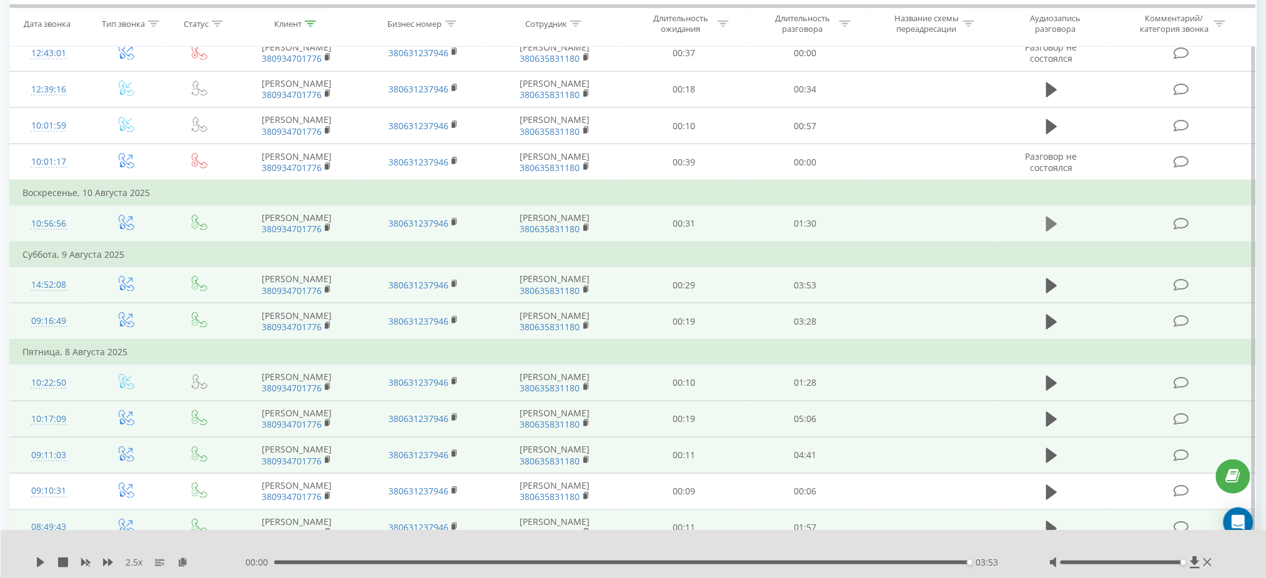
click at [1051, 232] on icon at bounding box center [1051, 224] width 11 height 15
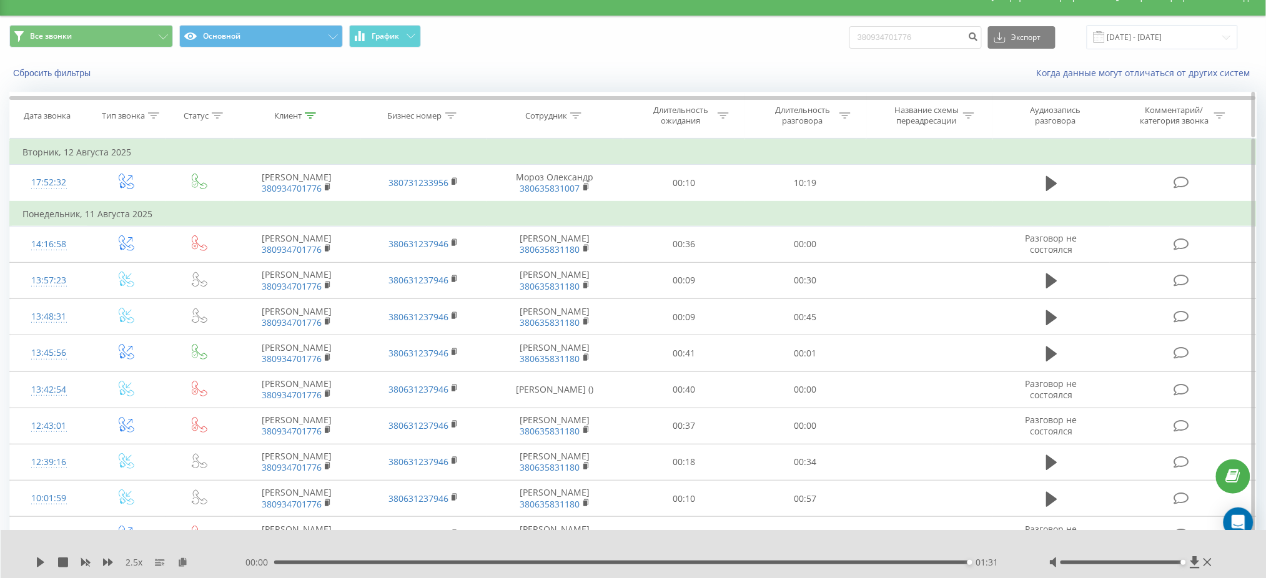
scroll to position [0, 0]
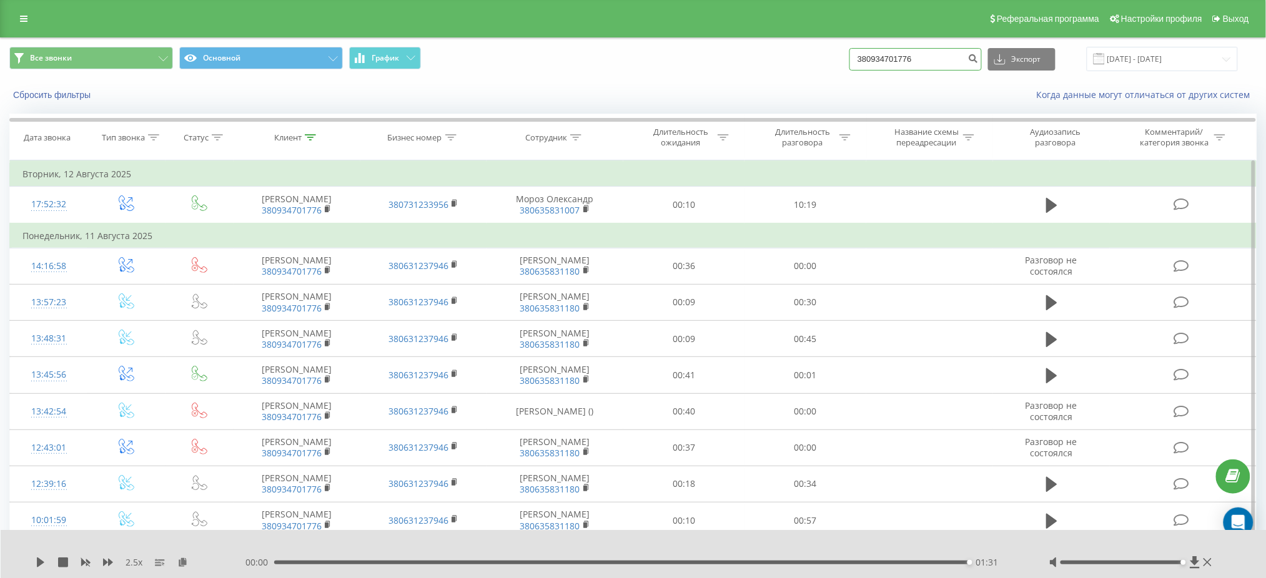
drag, startPoint x: 937, startPoint y: 57, endPoint x: 858, endPoint y: 56, distance: 78.7
click at [859, 56] on div "Все звонки Основной График 380934701776 Экспорт .csv .xls .xlsx 20.05.2025 - 20…" at bounding box center [632, 59] width 1247 height 24
paste input "97 406 1995"
type input "380 97 406 1995"
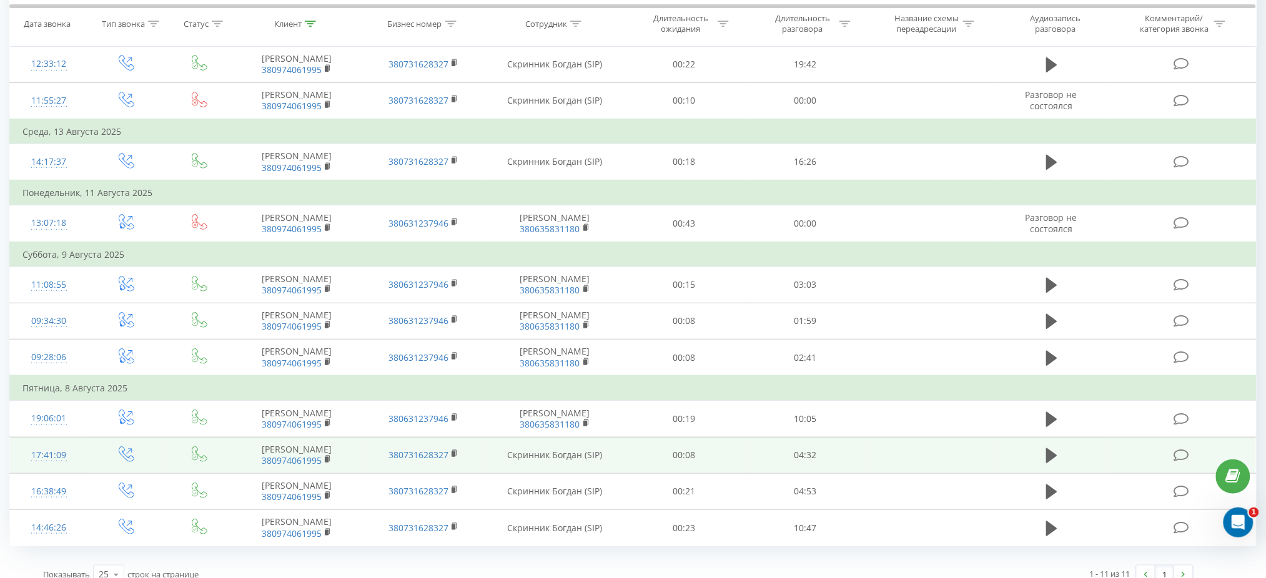
scroll to position [153, 0]
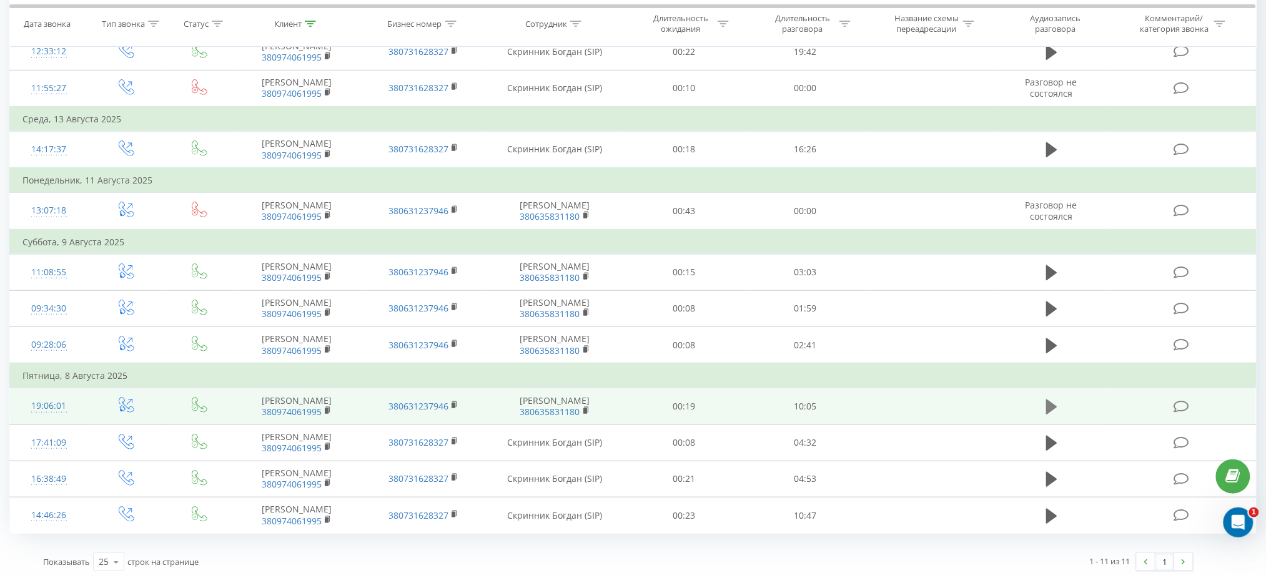
click at [1055, 398] on icon at bounding box center [1051, 406] width 11 height 17
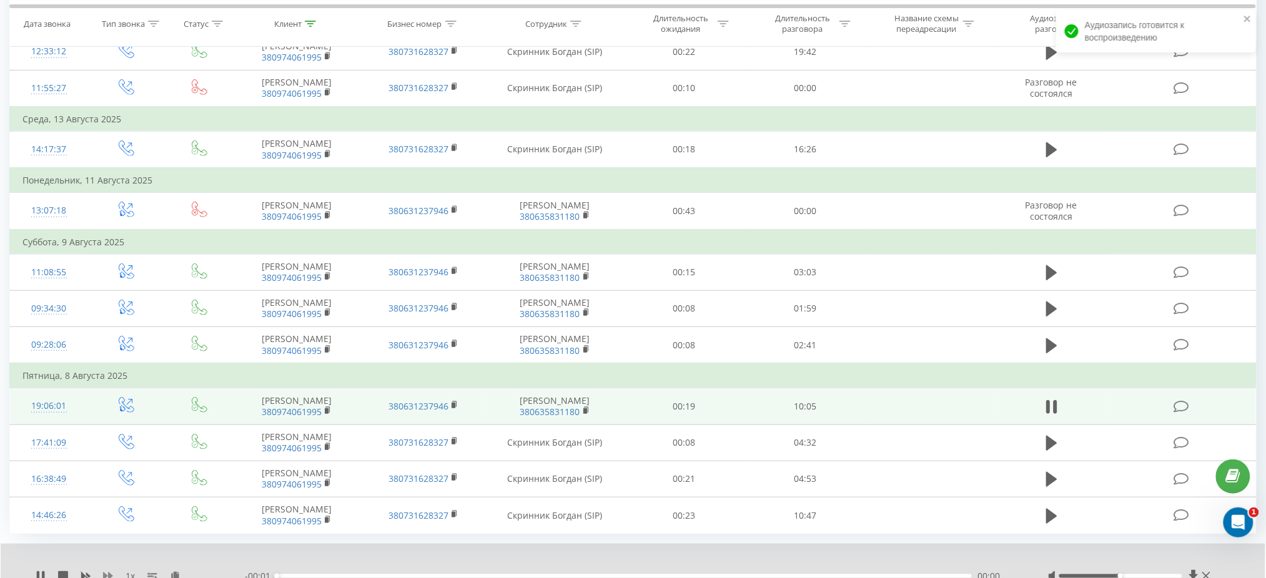
click at [105, 571] on icon at bounding box center [108, 576] width 10 height 10
click at [105, 425] on body "grandcar.fmc.com 380974061995 Проекты grandcar.kz.sip grandcar.fmc.com grandcar…" at bounding box center [633, 136] width 1266 height 578
click at [104, 575] on icon at bounding box center [108, 576] width 10 height 7
click at [107, 574] on icon at bounding box center [108, 576] width 10 height 7
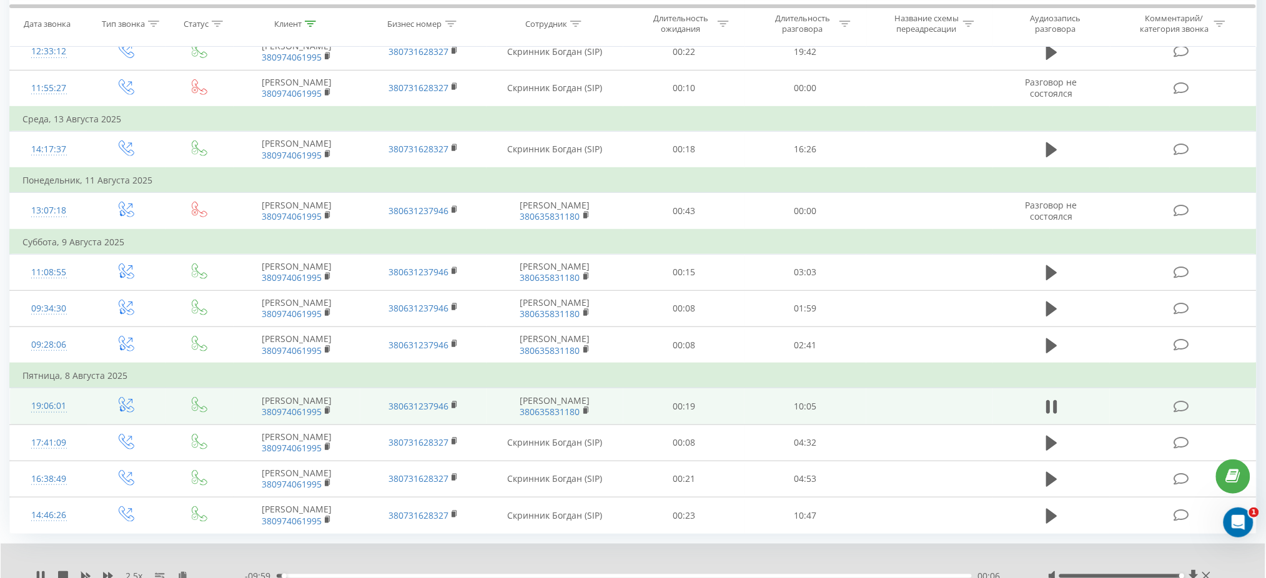
drag, startPoint x: 1122, startPoint y: 575, endPoint x: 1212, endPoint y: 571, distance: 90.0
click at [1212, 571] on div at bounding box center [1130, 576] width 165 height 12
click at [34, 572] on div "2.5 x - 07:38 02:27 02:27" at bounding box center [633, 568] width 1265 height 48
click at [41, 575] on icon at bounding box center [41, 576] width 10 height 10
click at [40, 573] on icon at bounding box center [40, 576] width 7 height 10
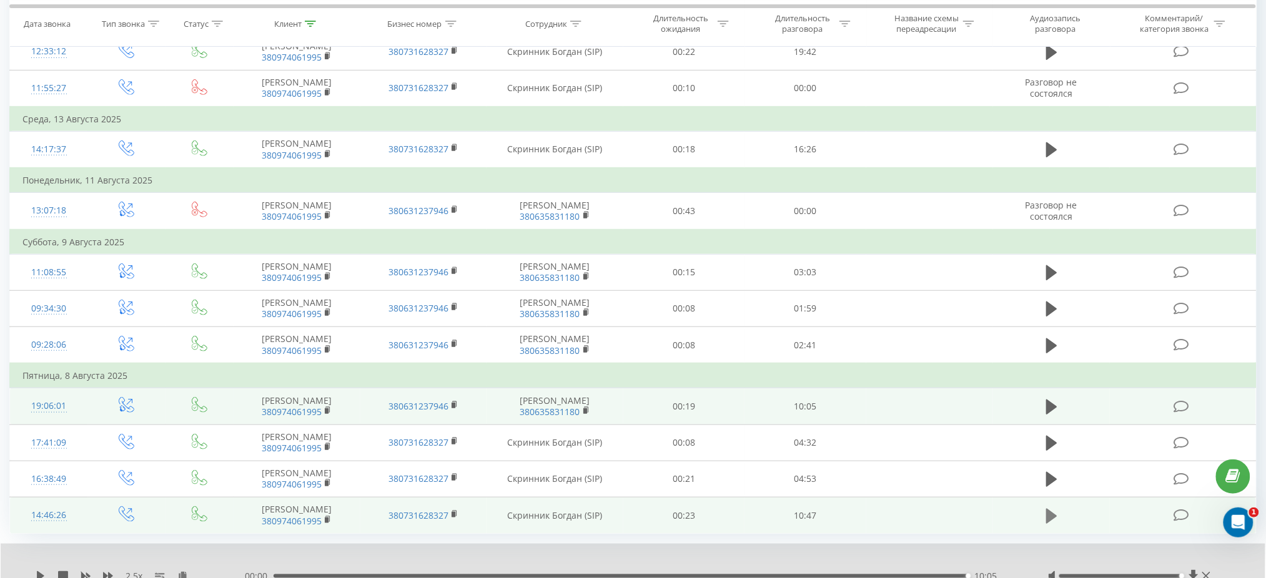
click at [1049, 514] on icon at bounding box center [1051, 515] width 11 height 15
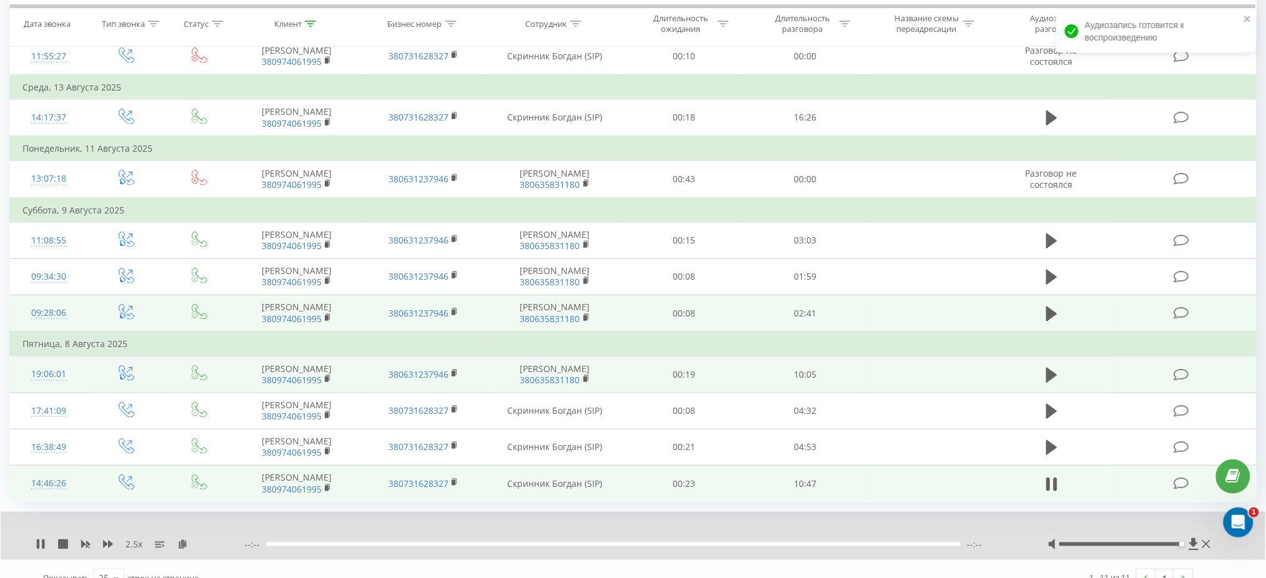
scroll to position [201, 0]
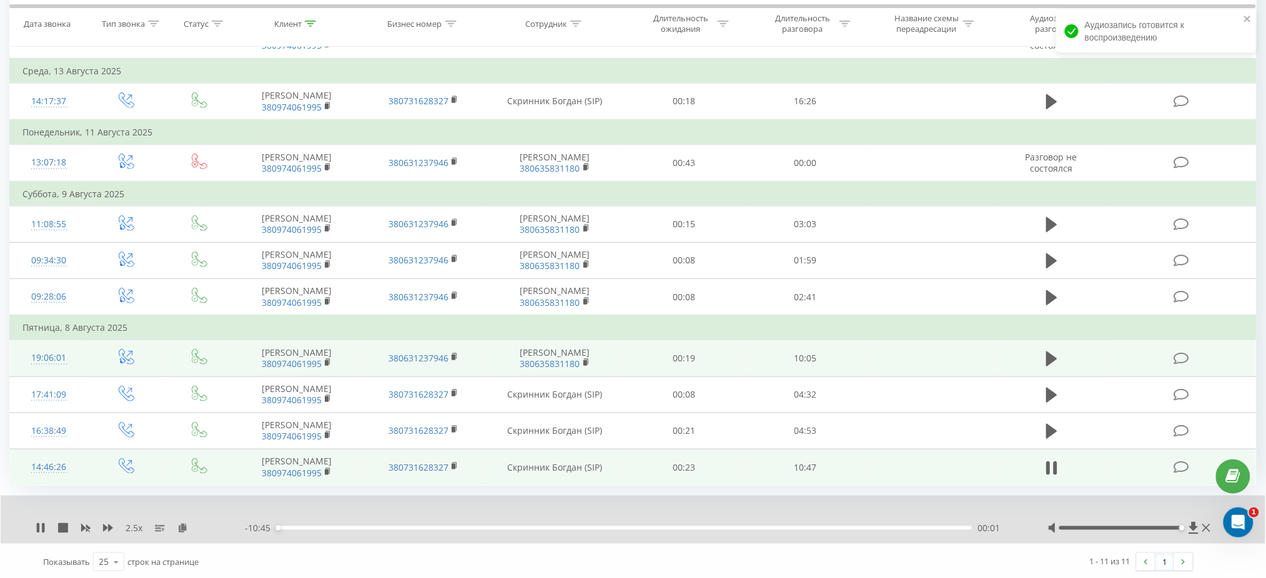
click at [621, 526] on div "00:01" at bounding box center [624, 528] width 694 height 4
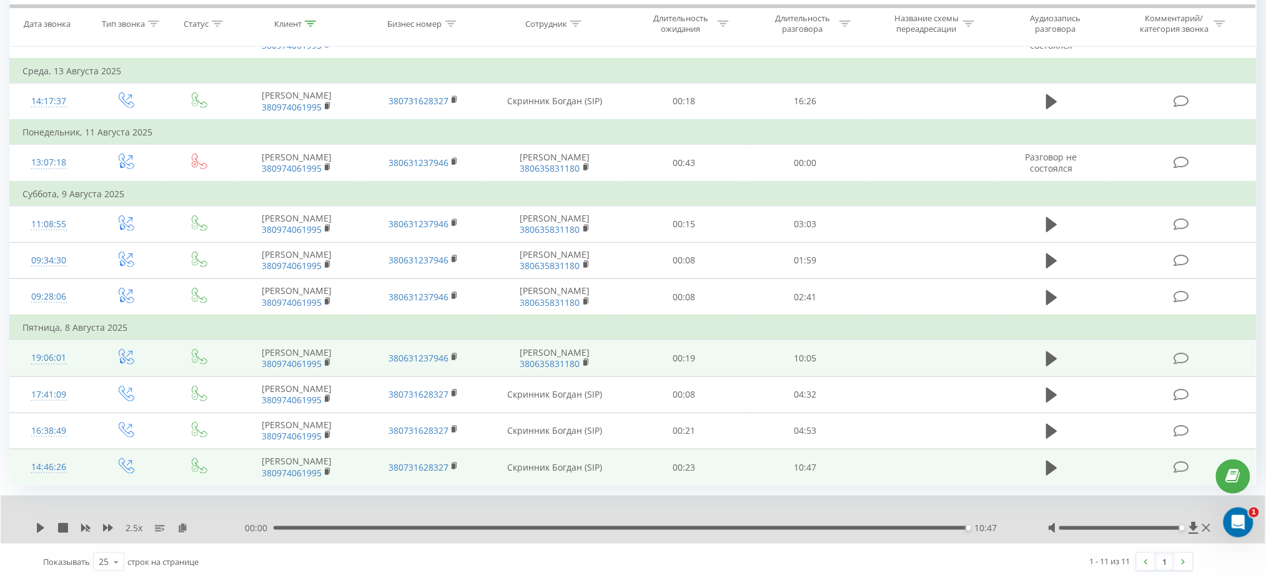
click at [634, 526] on div "10:47" at bounding box center [621, 528] width 694 height 4
click at [47, 528] on div "2.5 x" at bounding box center [140, 528] width 209 height 12
click at [42, 528] on icon at bounding box center [41, 528] width 10 height 10
click at [568, 526] on div "05:39" at bounding box center [624, 528] width 694 height 4
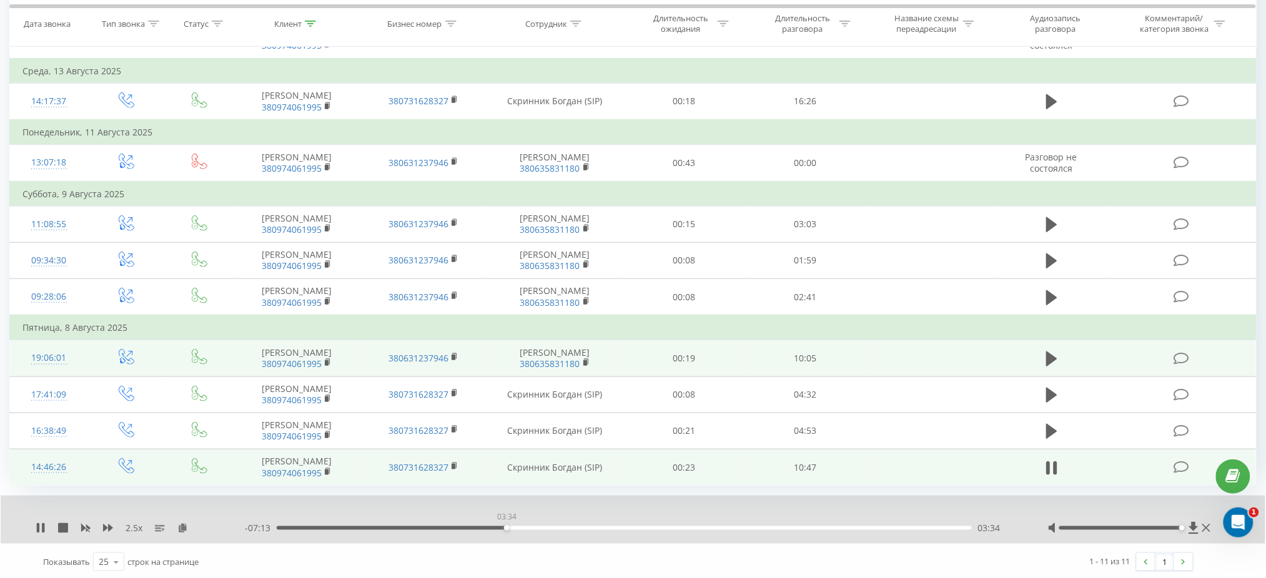
click at [506, 526] on div "03:34" at bounding box center [624, 528] width 694 height 4
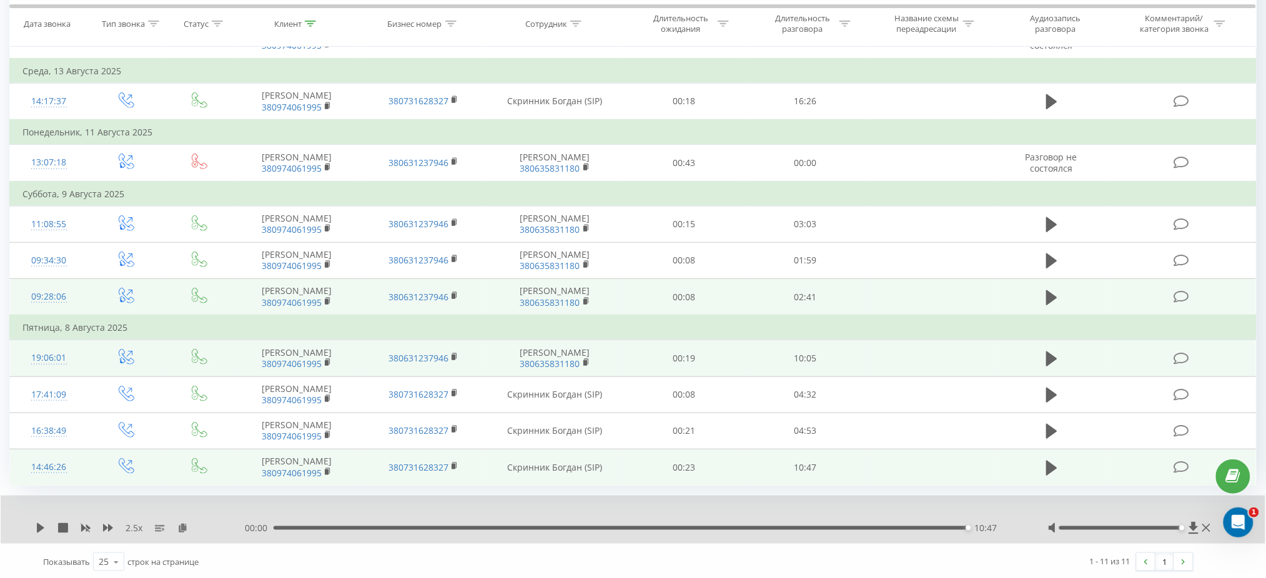
click at [1055, 284] on td at bounding box center [1051, 297] width 117 height 37
click at [1045, 296] on button at bounding box center [1051, 298] width 19 height 19
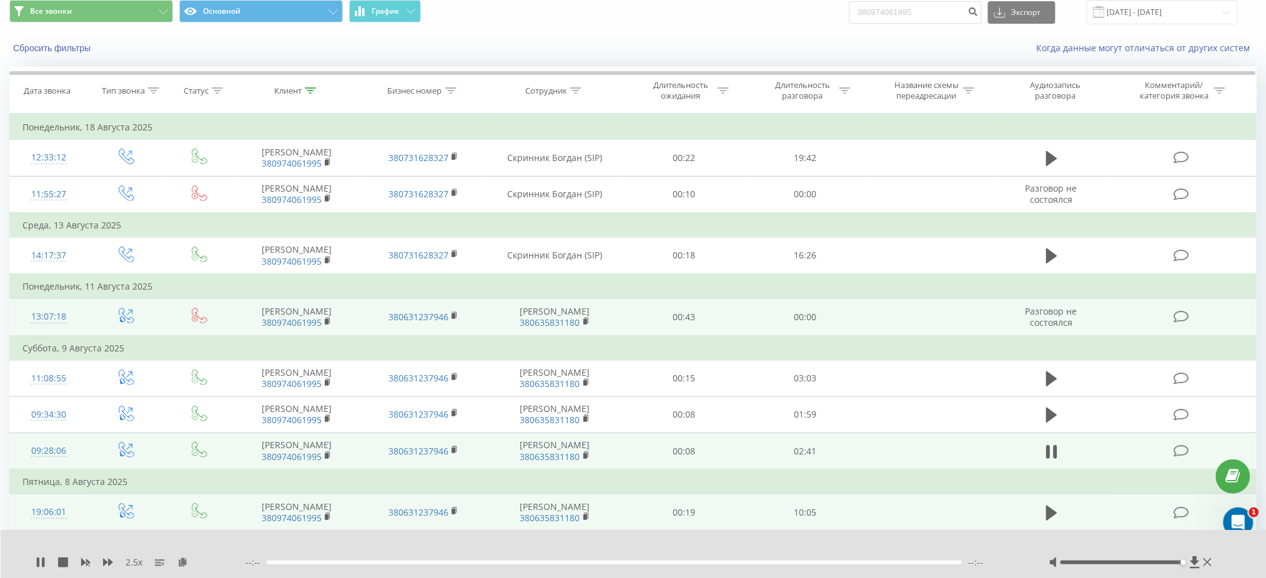
scroll to position [34, 0]
